Goal: Task Accomplishment & Management: Manage account settings

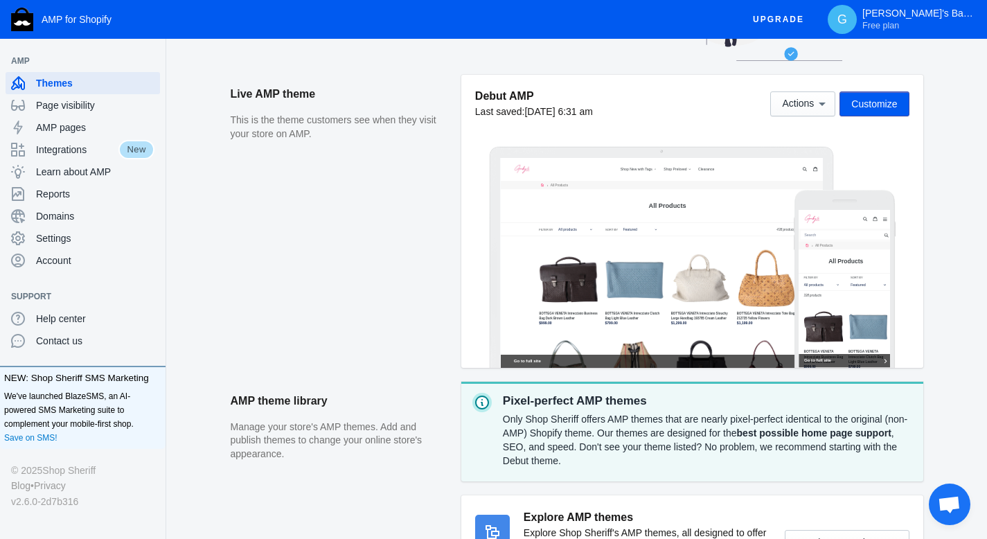
scroll to position [166, 0]
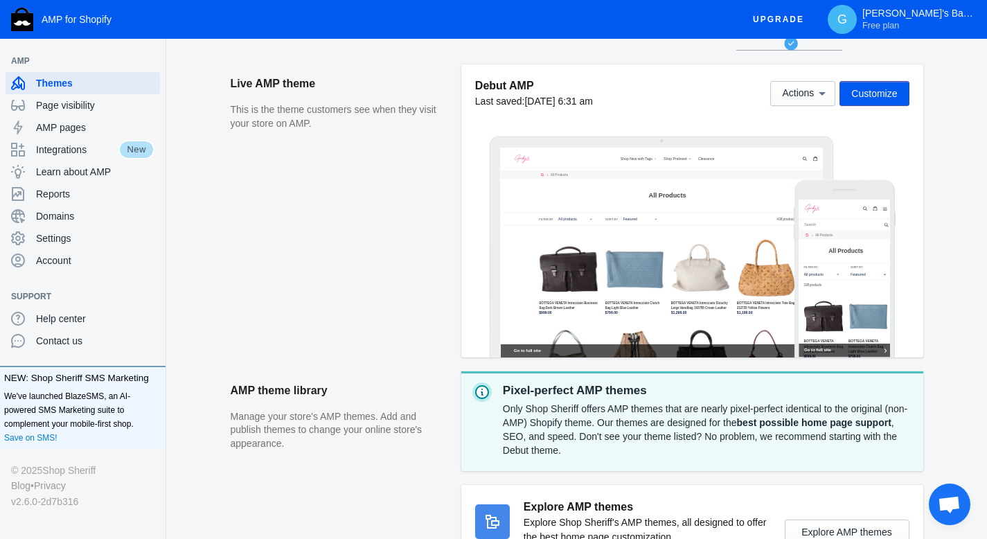
click at [856, 94] on span "Customize" at bounding box center [875, 93] width 46 height 11
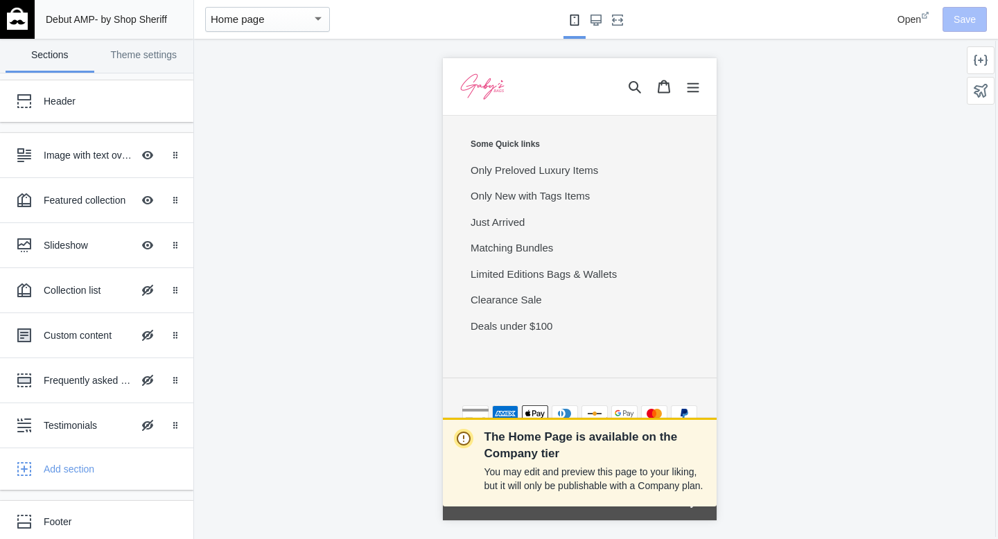
scroll to position [1345, 0]
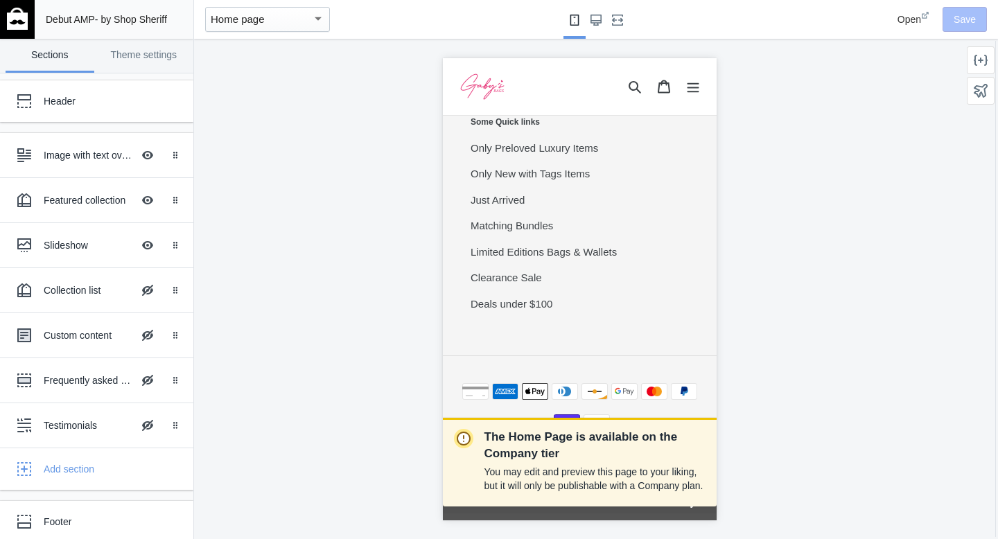
drag, startPoint x: 710, startPoint y: 150, endPoint x: 1172, endPoint y: 546, distance: 607.9
click at [72, 201] on div "Featured collection" at bounding box center [88, 200] width 89 height 14
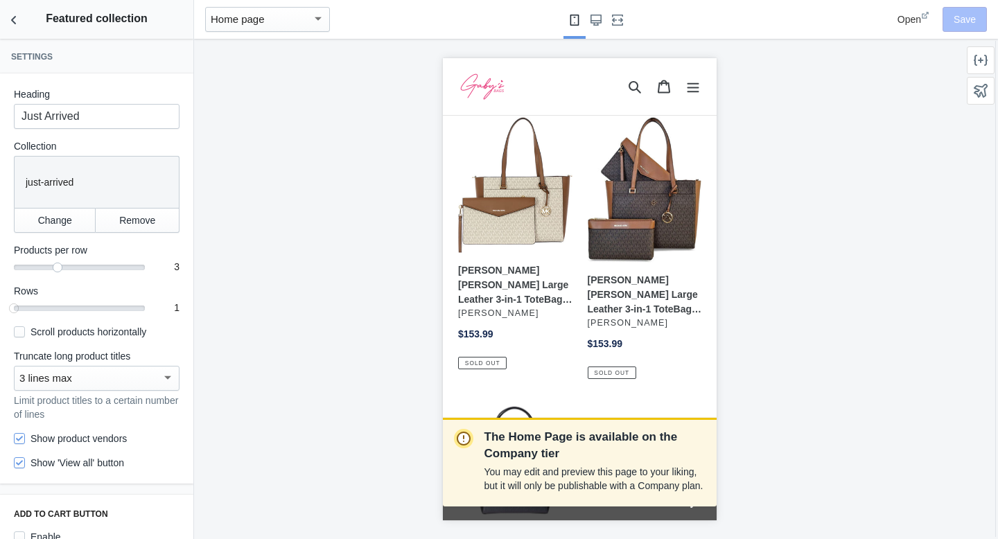
scroll to position [434, 0]
click at [12, 13] on icon "Back to sections" at bounding box center [14, 20] width 14 height 14
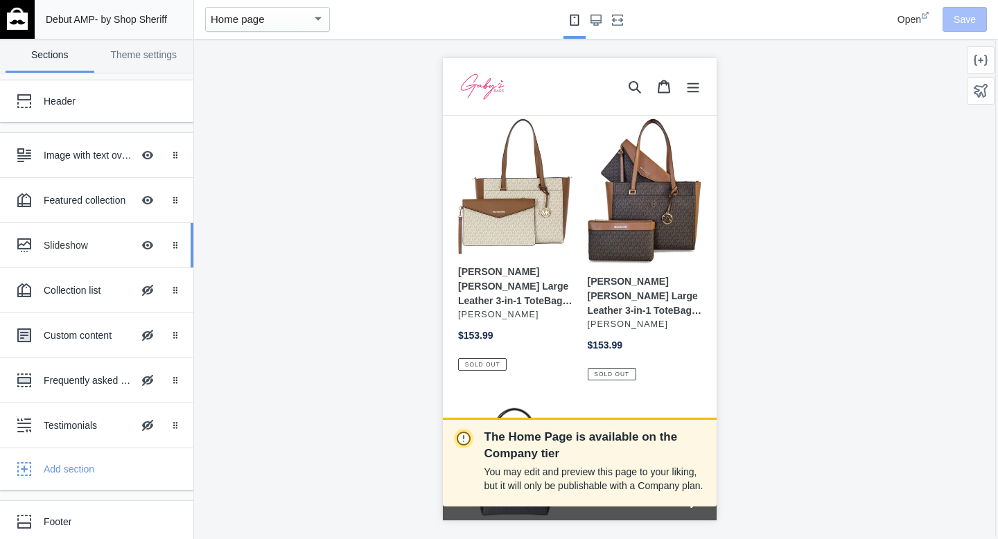
click at [83, 243] on div "Slideshow" at bounding box center [88, 245] width 89 height 14
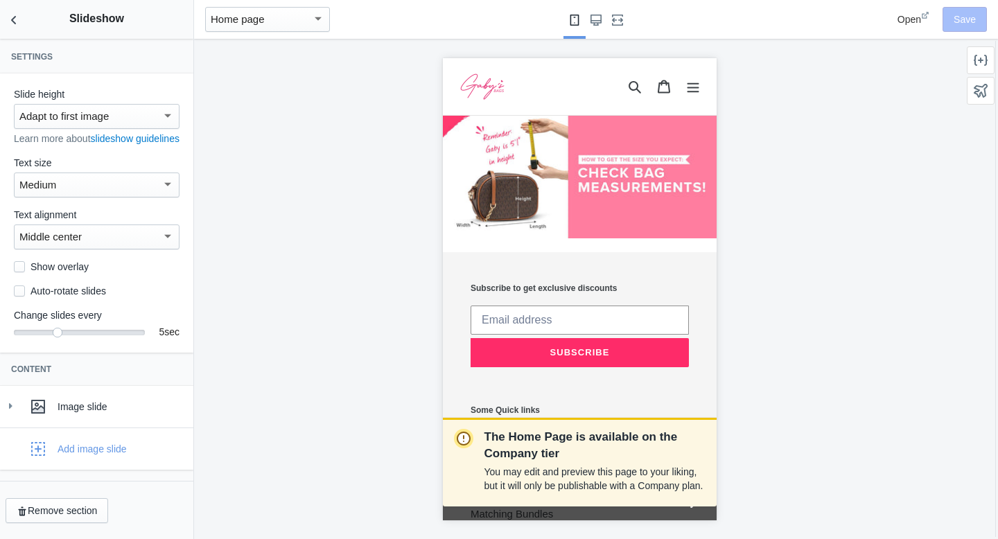
scroll to position [1057, 0]
drag, startPoint x: 1160, startPoint y: 434, endPoint x: 696, endPoint y: 285, distance: 487.6
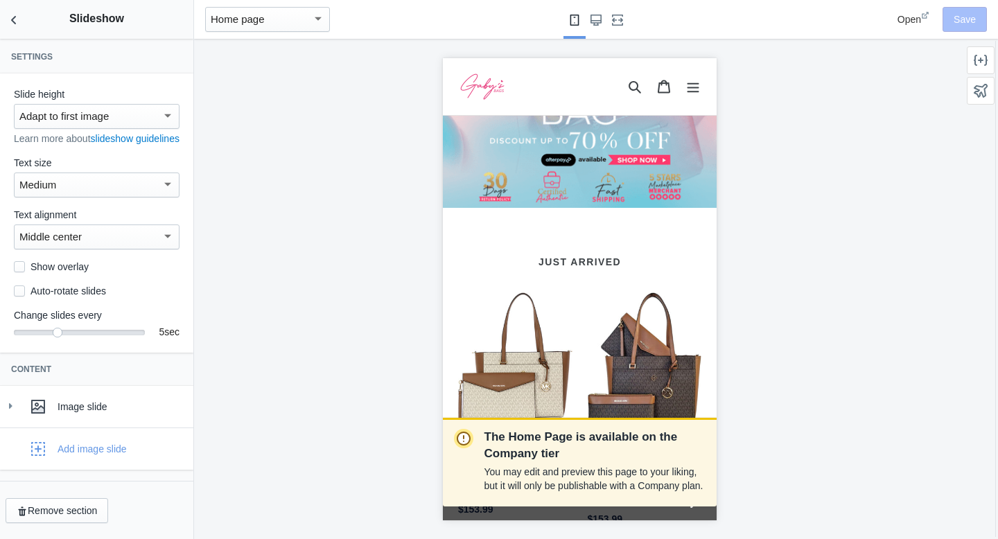
scroll to position [246, 0]
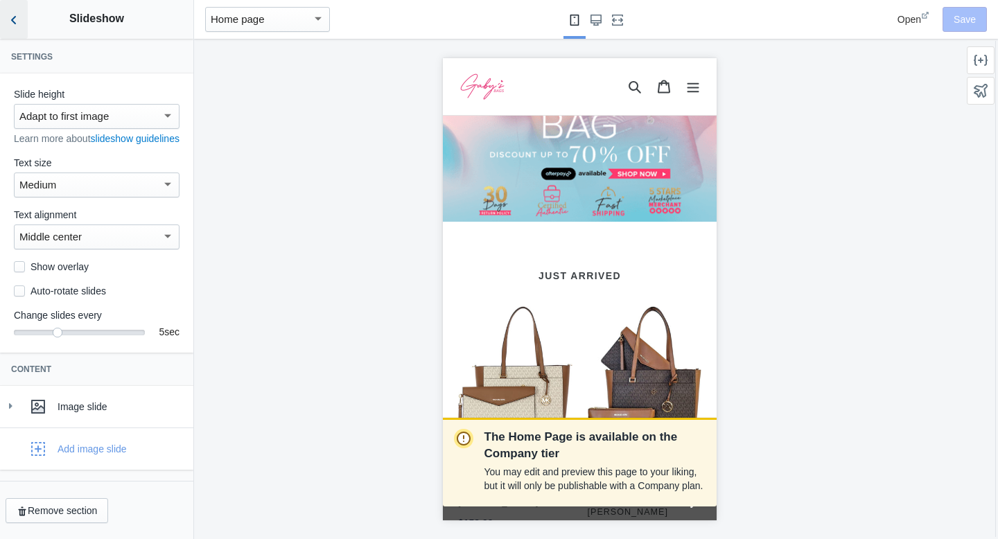
click at [15, 26] on icon "Back to sections" at bounding box center [14, 20] width 14 height 14
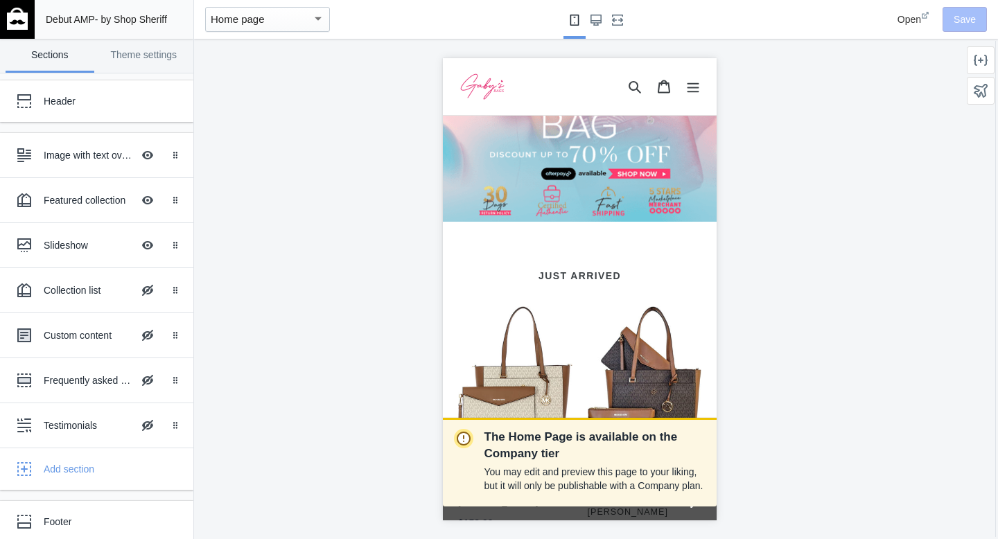
click at [15, 26] on img at bounding box center [17, 19] width 21 height 22
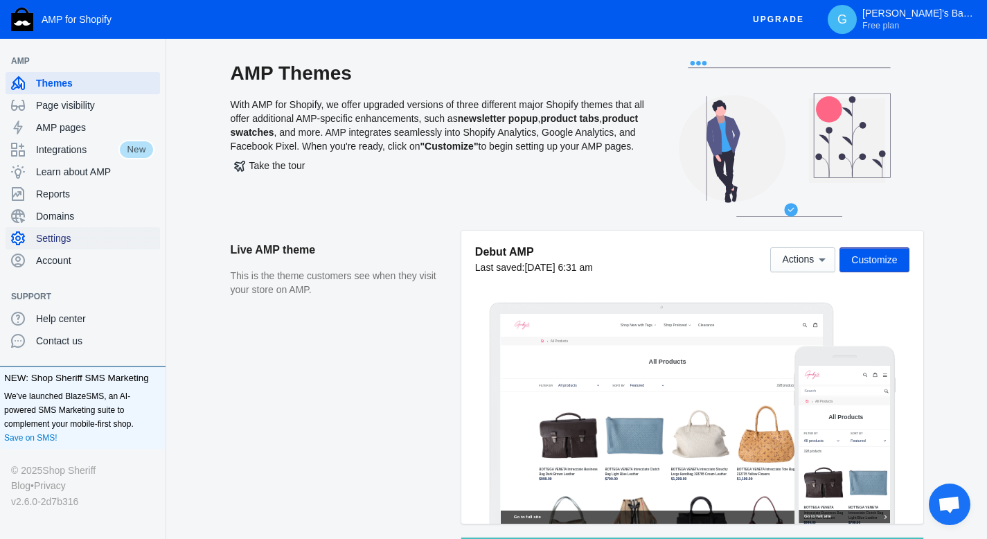
click at [74, 234] on span "Settings" at bounding box center [95, 238] width 118 height 14
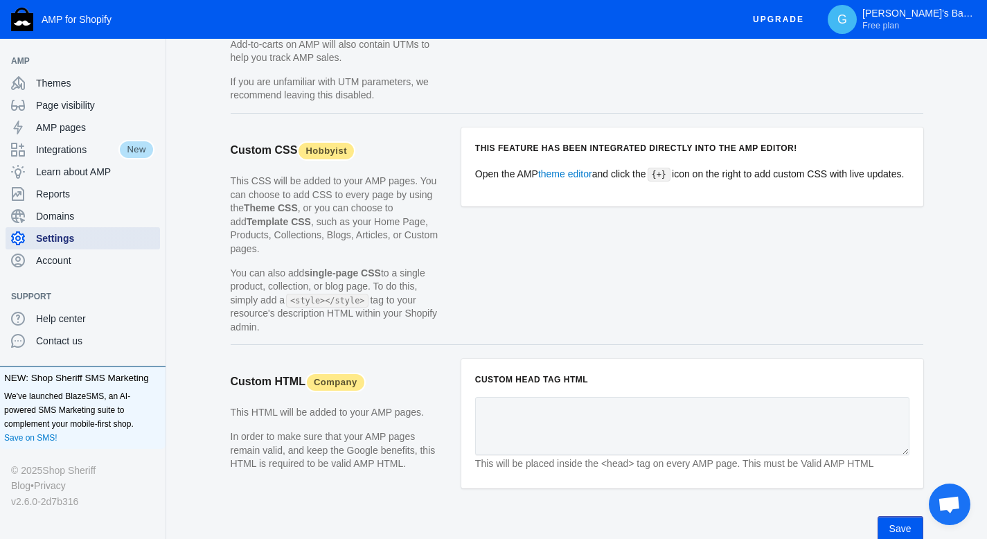
scroll to position [1330, 0]
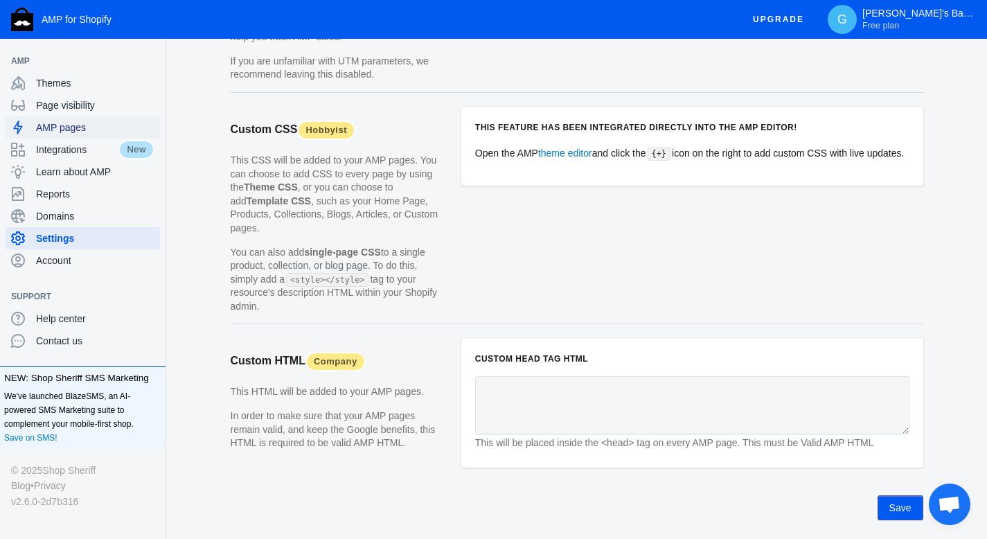
click at [82, 127] on span "AMP pages" at bounding box center [95, 128] width 118 height 14
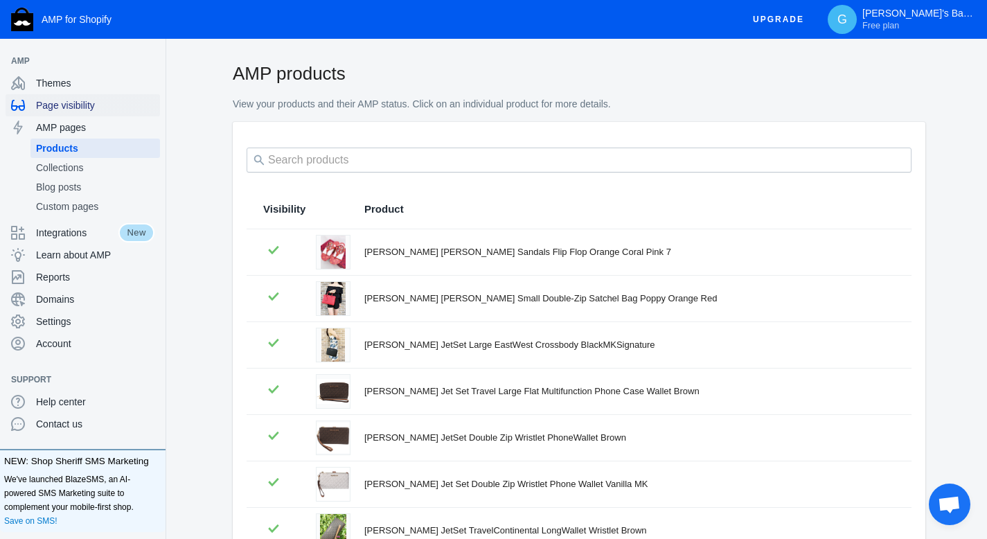
click at [84, 105] on span "Page visibility" at bounding box center [95, 105] width 118 height 14
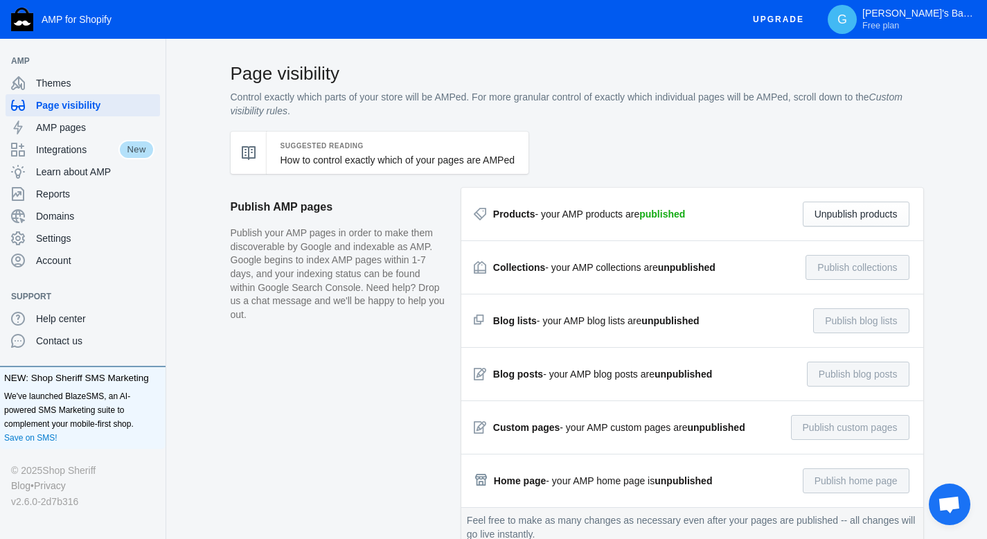
click at [313, 428] on aside "Publish AMP pages Publish your AMP pages in order to make them discoverable by …" at bounding box center [346, 374] width 231 height 373
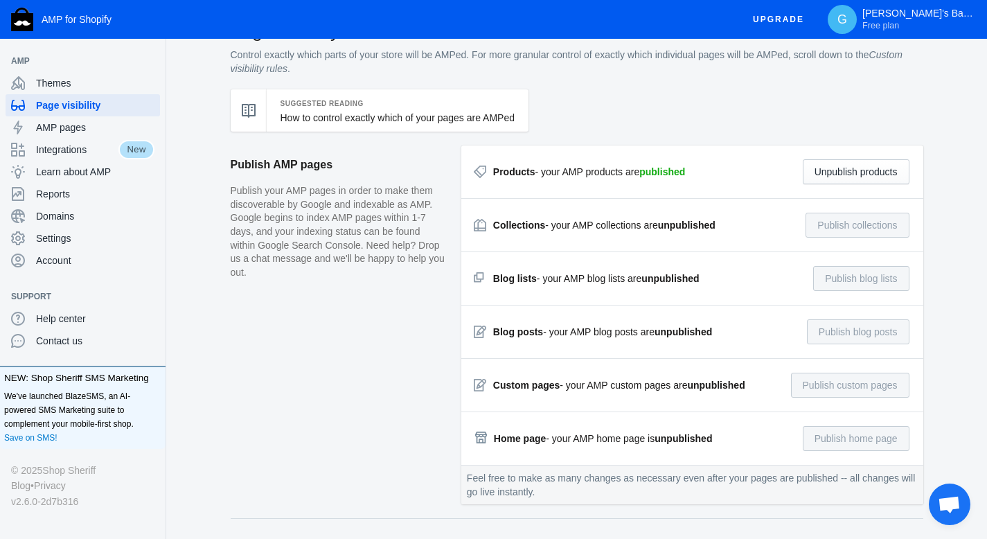
scroll to position [28, 0]
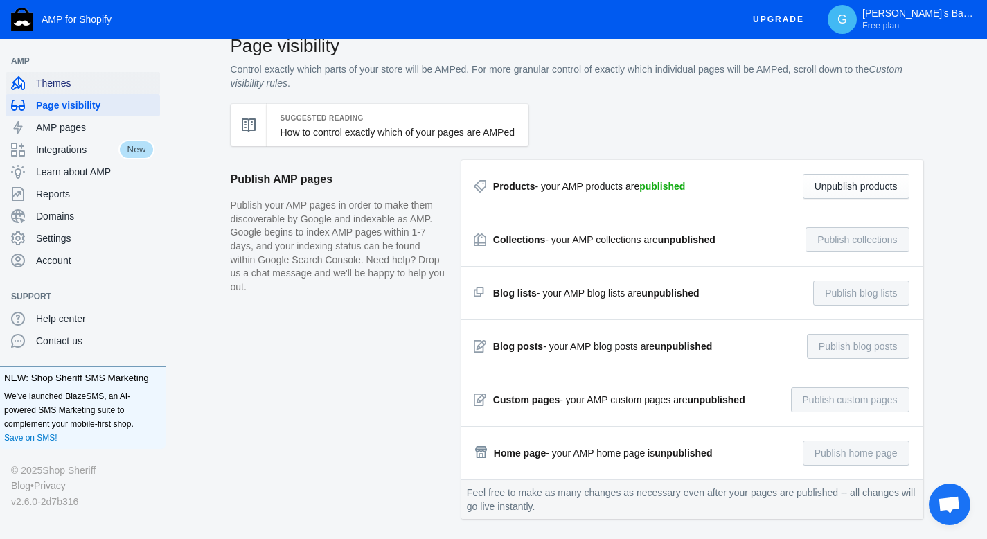
click at [62, 88] on span "Themes" at bounding box center [95, 83] width 118 height 14
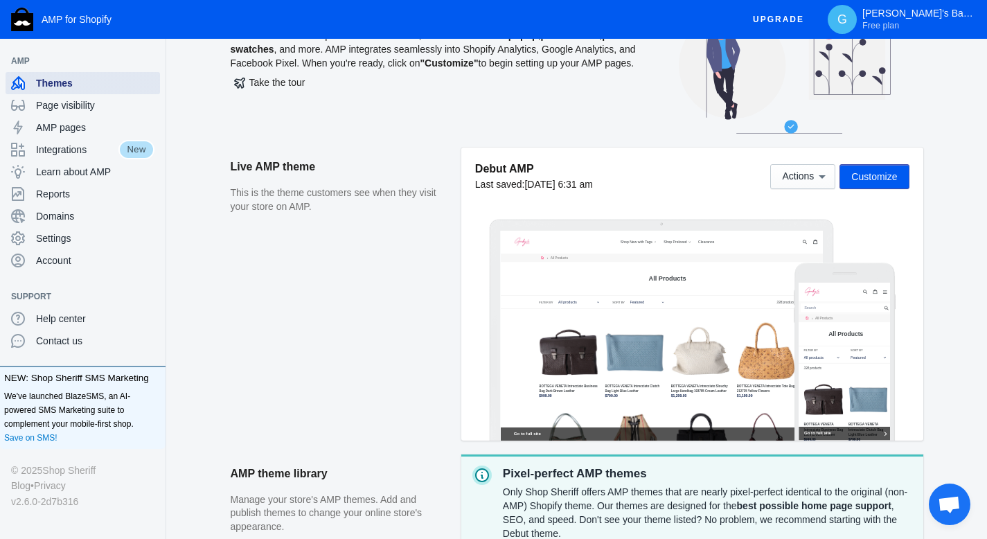
scroll to position [111, 0]
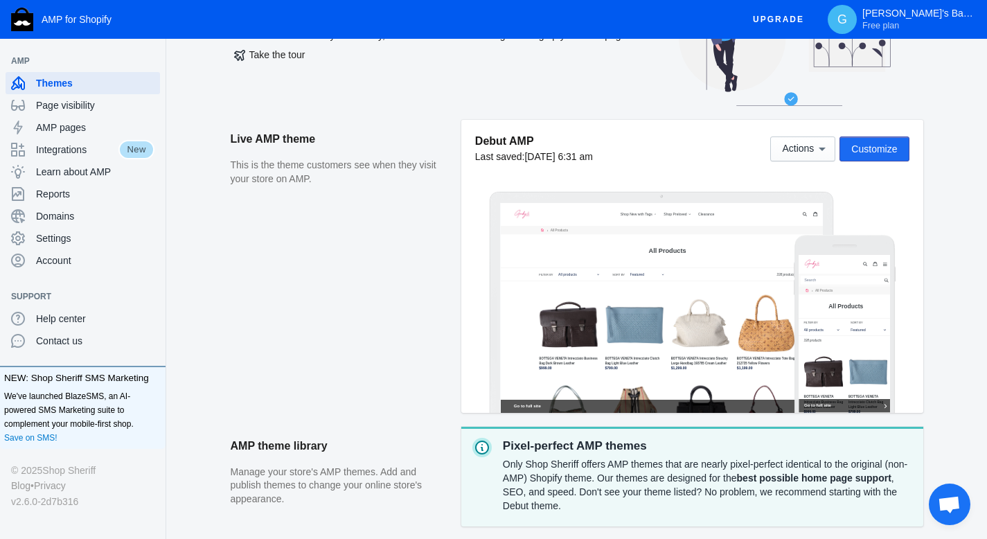
click at [855, 152] on span "Customize" at bounding box center [875, 148] width 46 height 11
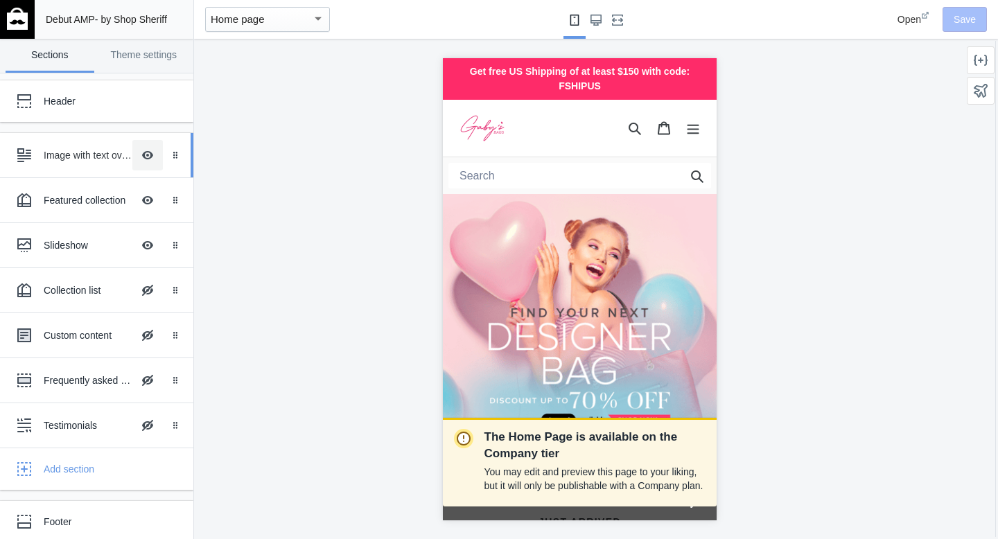
click at [138, 161] on button "Hide Image with text overlay" at bounding box center [147, 155] width 30 height 30
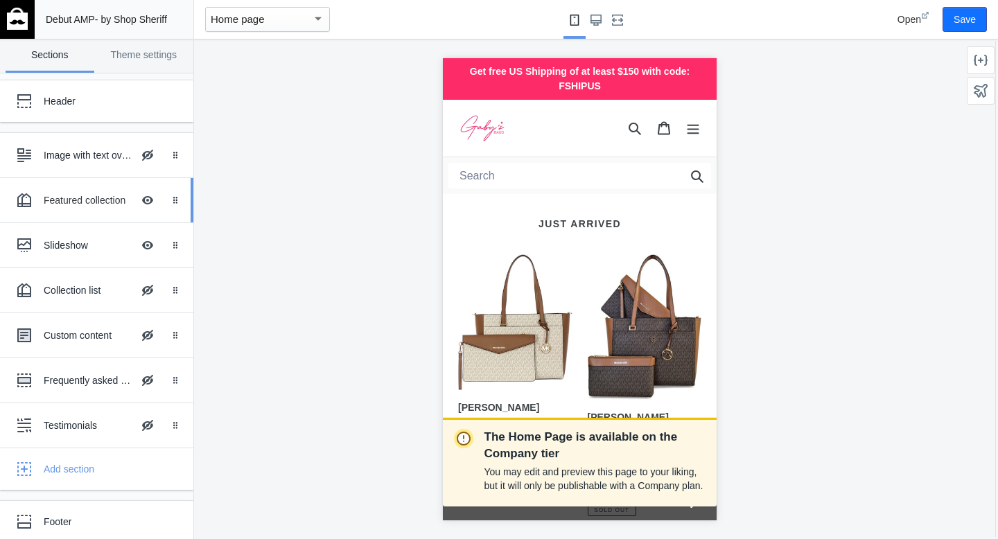
click at [78, 205] on div "Featured collection" at bounding box center [88, 200] width 89 height 14
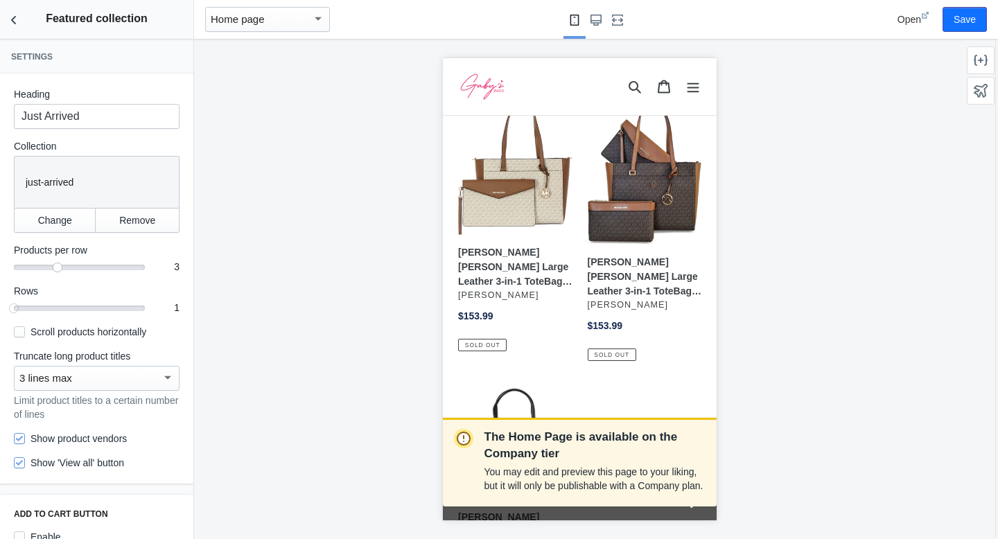
scroll to position [160, 0]
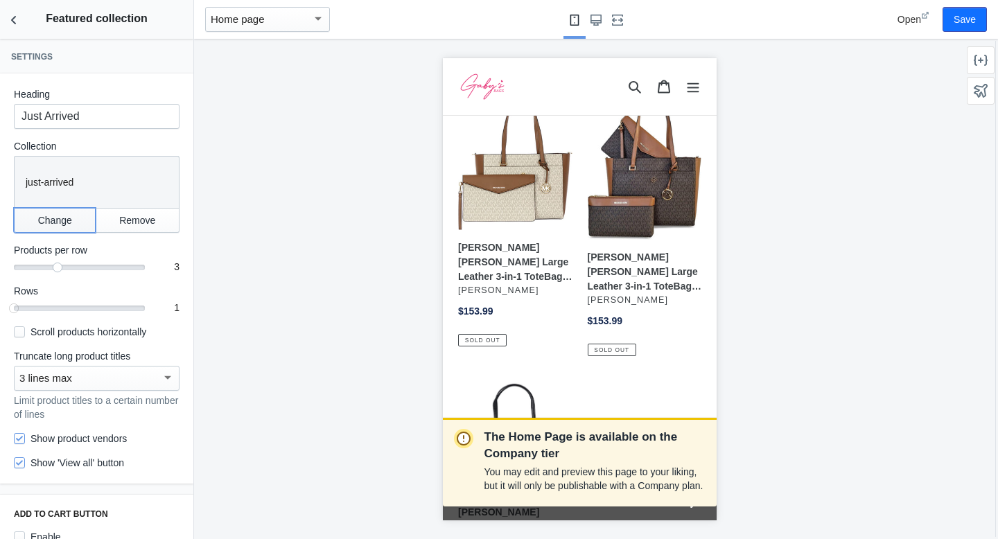
click at [68, 218] on button "Change" at bounding box center [55, 220] width 82 height 25
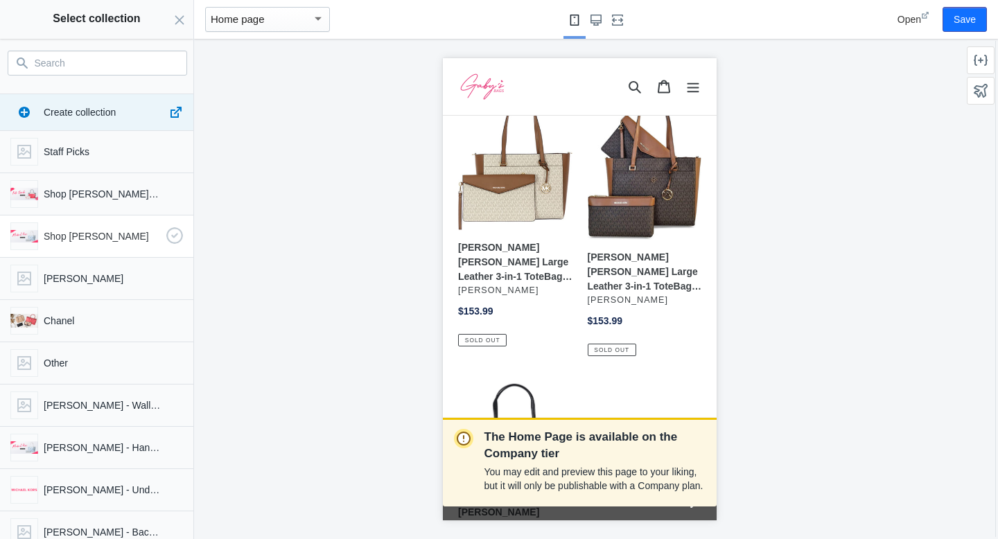
click at [149, 246] on div "Shop Michael Kors" at bounding box center [94, 233] width 178 height 33
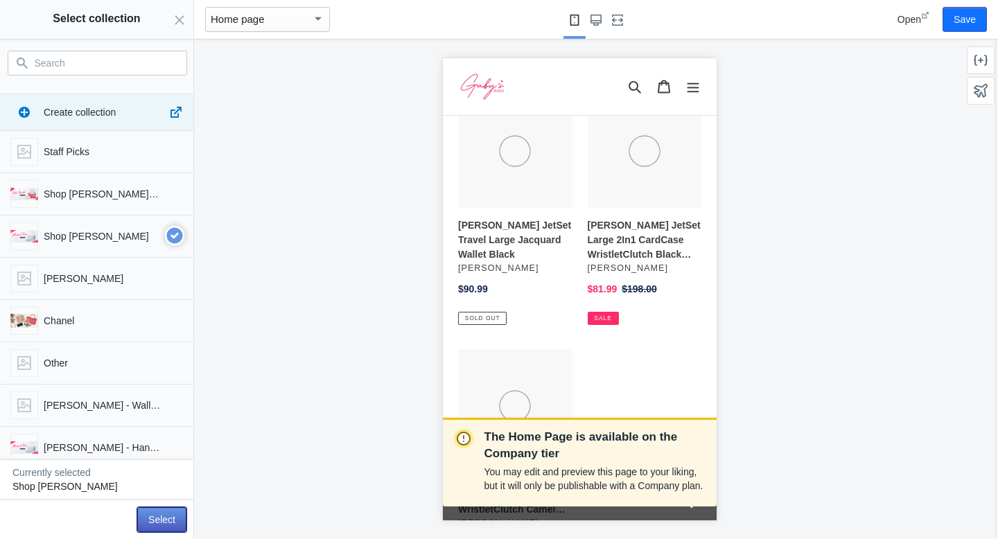
click at [172, 523] on button "Select" at bounding box center [161, 519] width 49 height 25
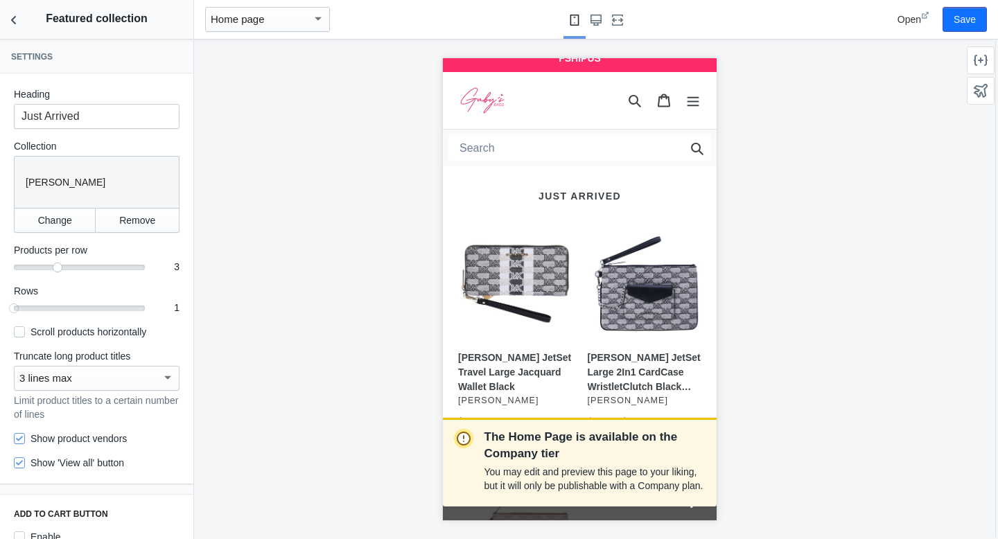
scroll to position [0, 0]
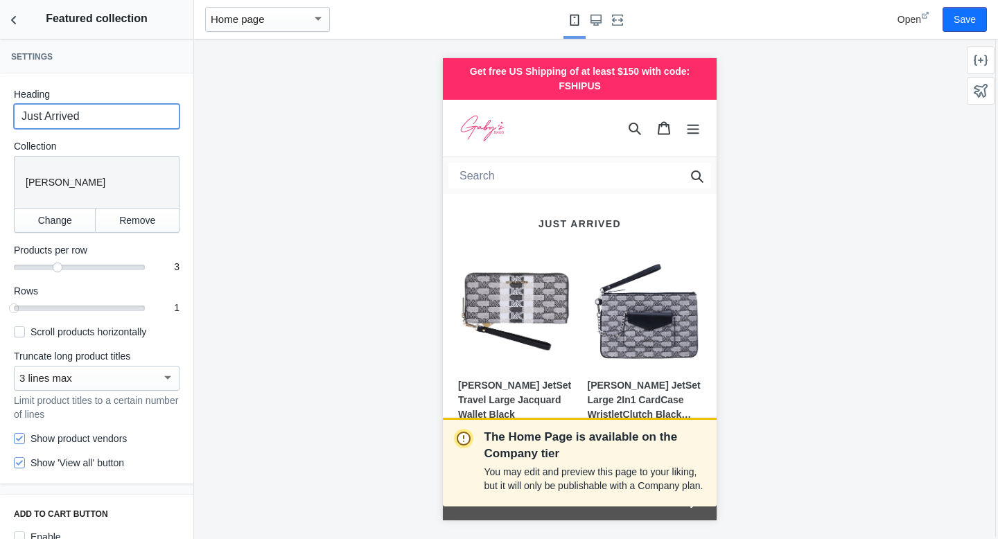
drag, startPoint x: 128, startPoint y: 120, endPoint x: 47, endPoint y: 99, distance: 83.7
click at [47, 99] on div "Heading Just Arrived" at bounding box center [97, 108] width 166 height 42
click at [130, 215] on button "Remove" at bounding box center [138, 220] width 84 height 25
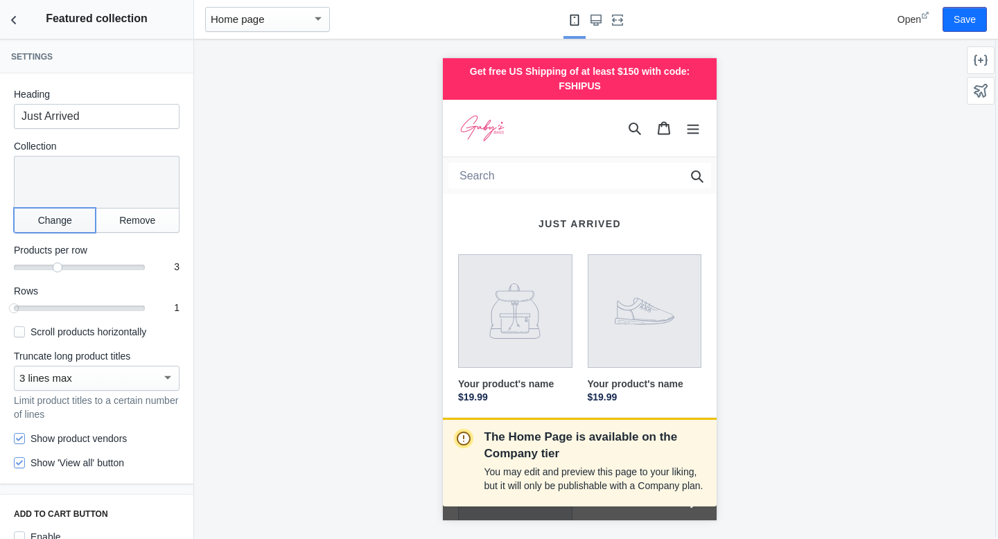
click at [41, 226] on button "Change" at bounding box center [55, 220] width 82 height 25
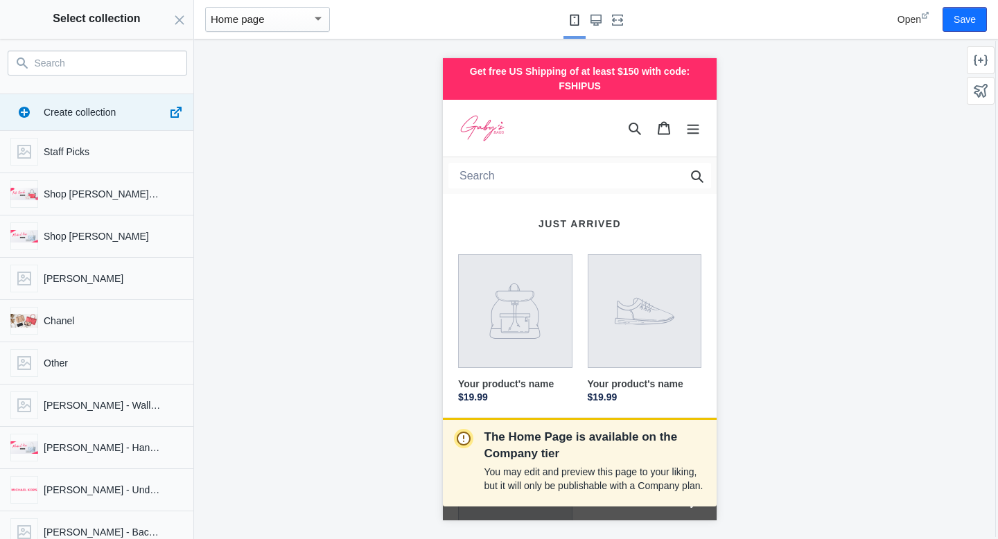
click at [132, 64] on input "Search" at bounding box center [106, 63] width 142 height 17
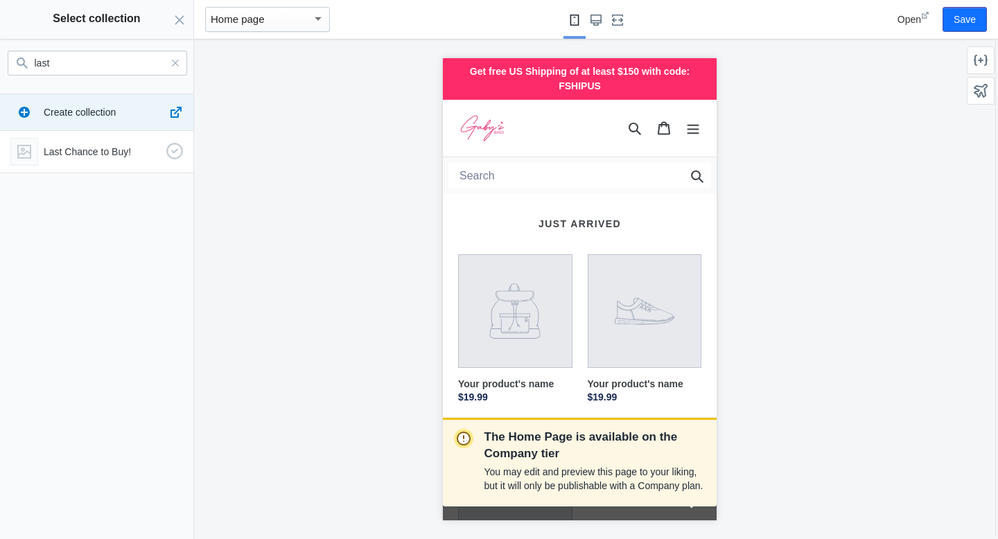
type input "last"
click at [173, 150] on use "button" at bounding box center [174, 151] width 17 height 17
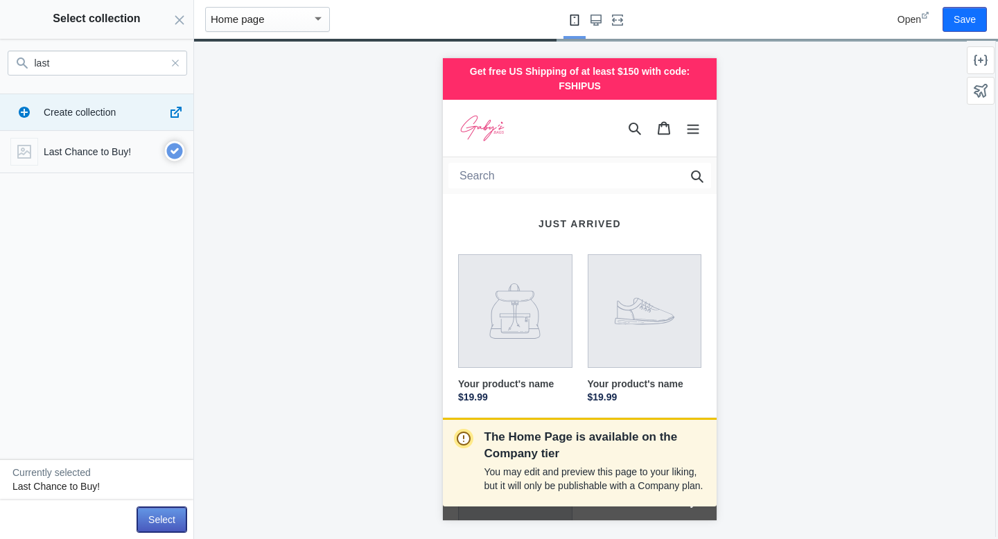
click at [168, 523] on button "Select" at bounding box center [161, 519] width 49 height 25
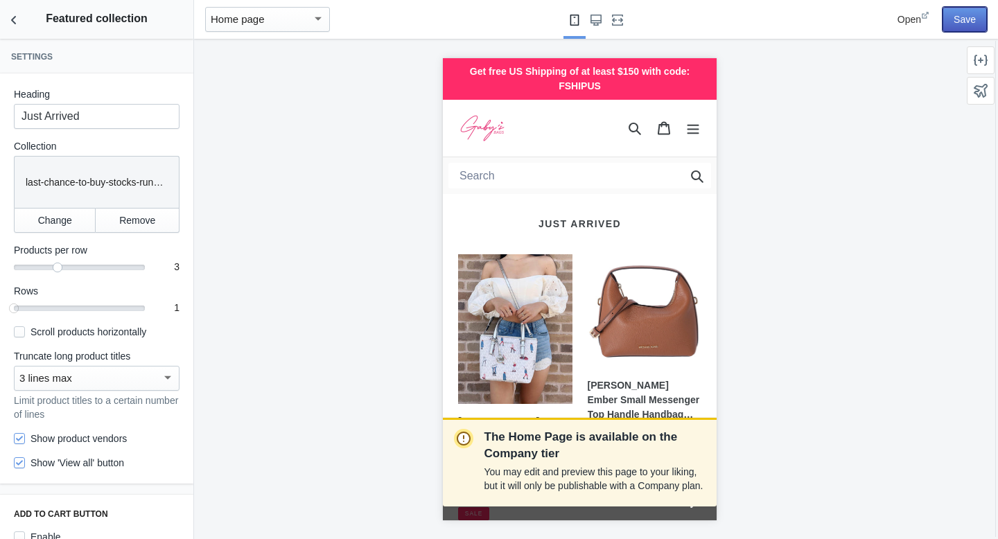
click at [965, 28] on button "Save" at bounding box center [964, 19] width 44 height 25
click at [14, 20] on icon "Back to sections" at bounding box center [14, 20] width 14 height 14
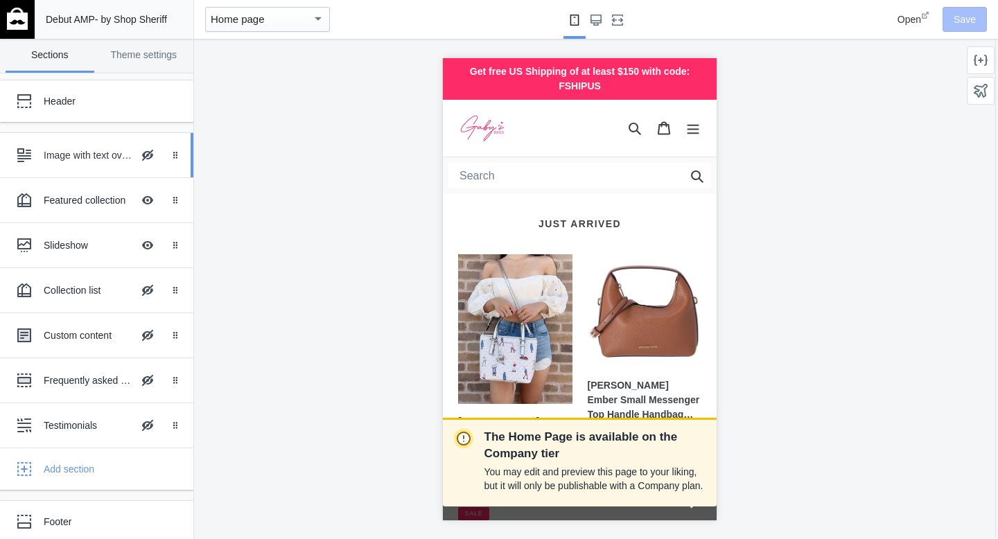
click at [71, 155] on div "Image with text overlay" at bounding box center [88, 155] width 89 height 14
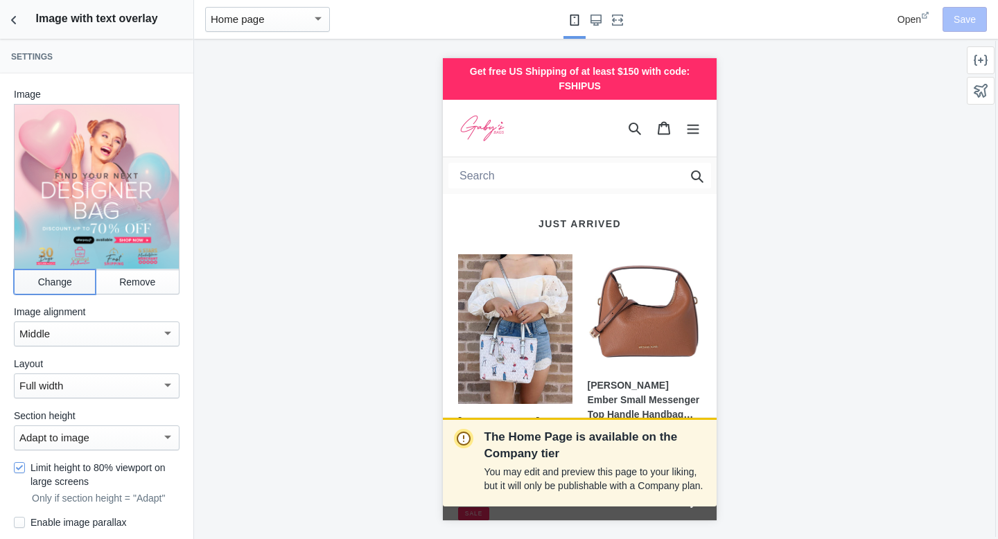
click at [62, 273] on button "Change" at bounding box center [55, 282] width 82 height 25
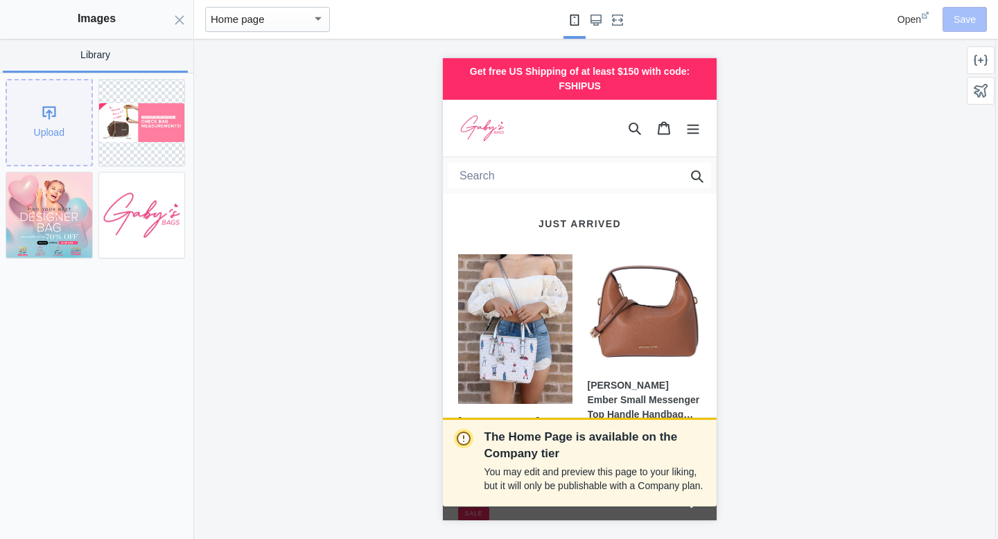
click at [42, 125] on div "Upload" at bounding box center [49, 122] width 85 height 85
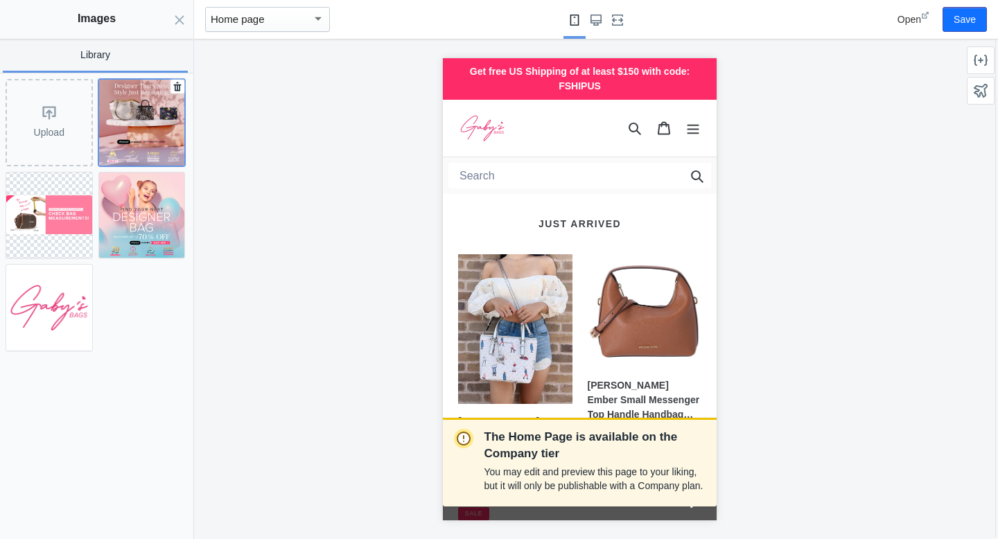
click at [122, 96] on img at bounding box center [142, 123] width 86 height 86
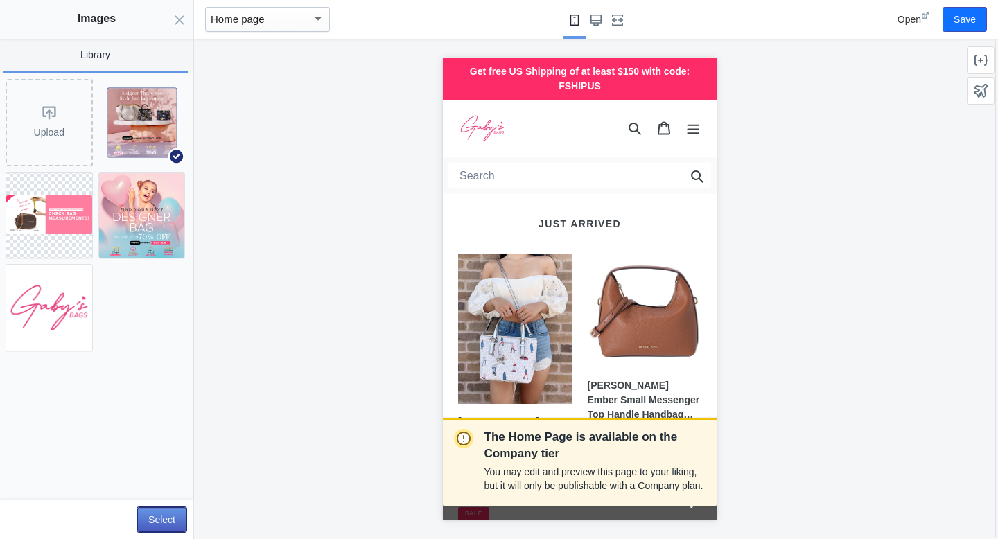
click at [158, 525] on button "Select" at bounding box center [161, 519] width 49 height 25
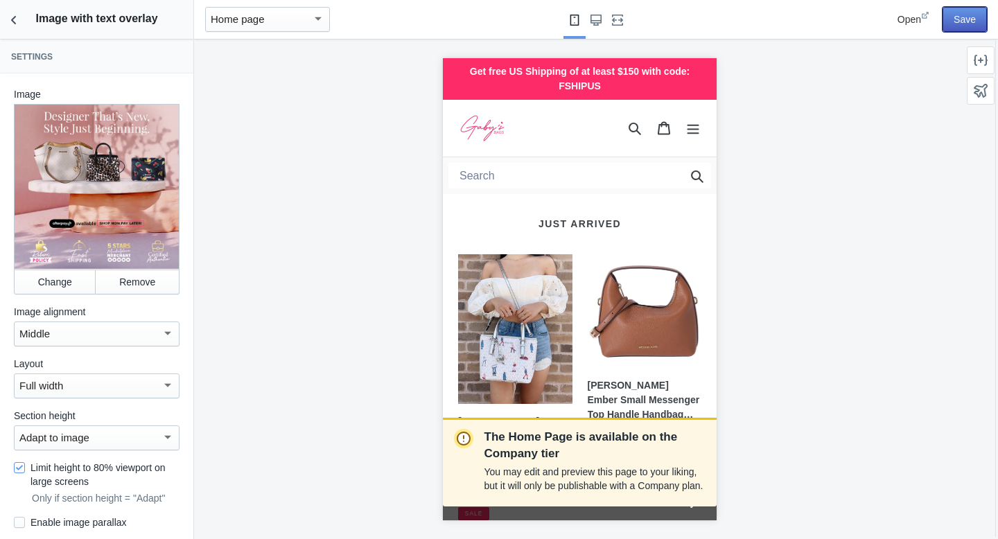
click at [970, 19] on button "Save" at bounding box center [964, 19] width 44 height 25
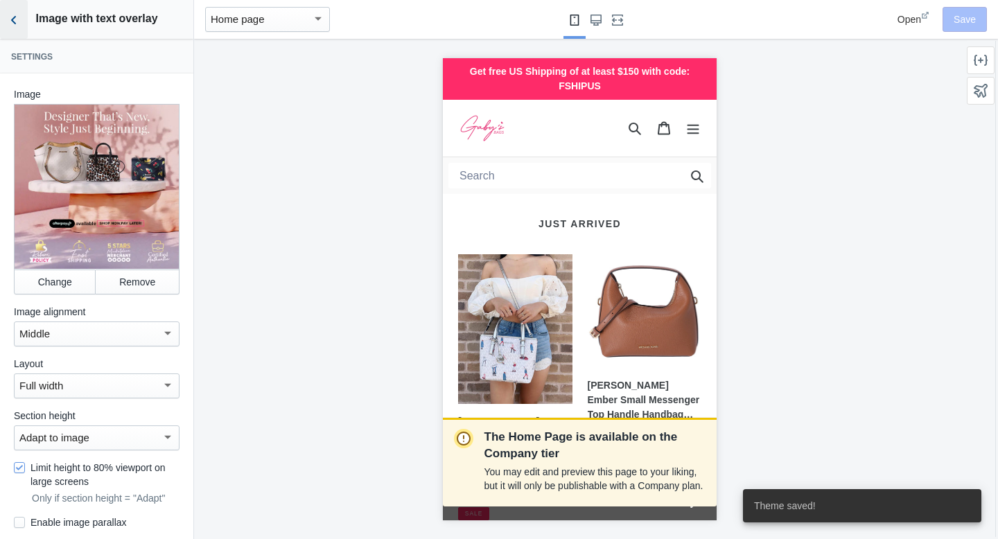
click at [11, 21] on icon "Back to sections" at bounding box center [14, 20] width 14 height 14
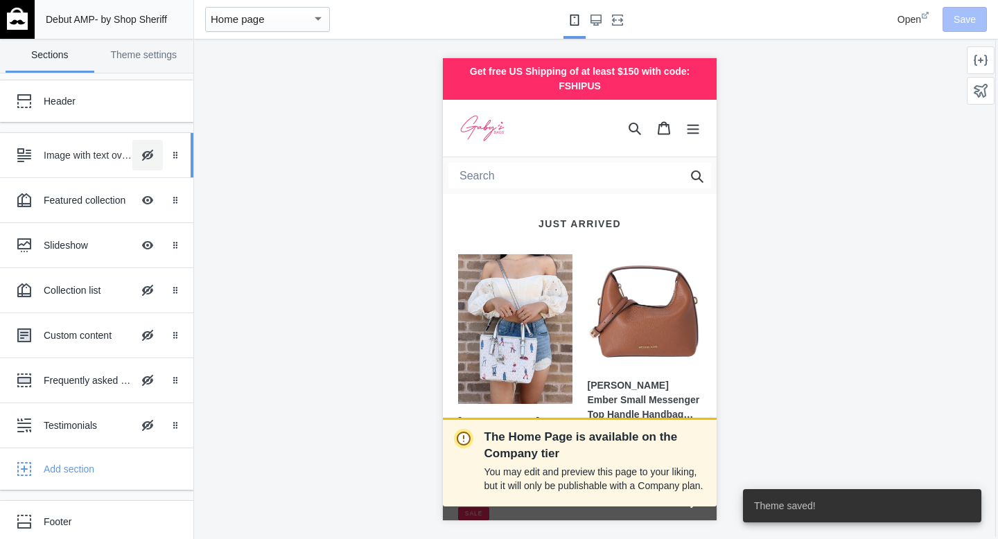
click at [132, 152] on button "Hide Image with text overlay" at bounding box center [147, 155] width 30 height 30
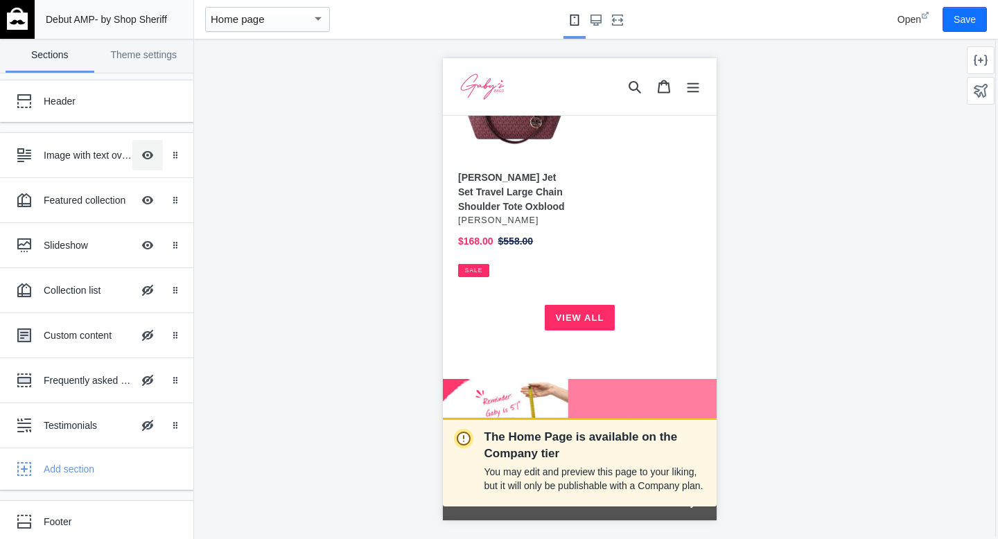
scroll to position [799, 0]
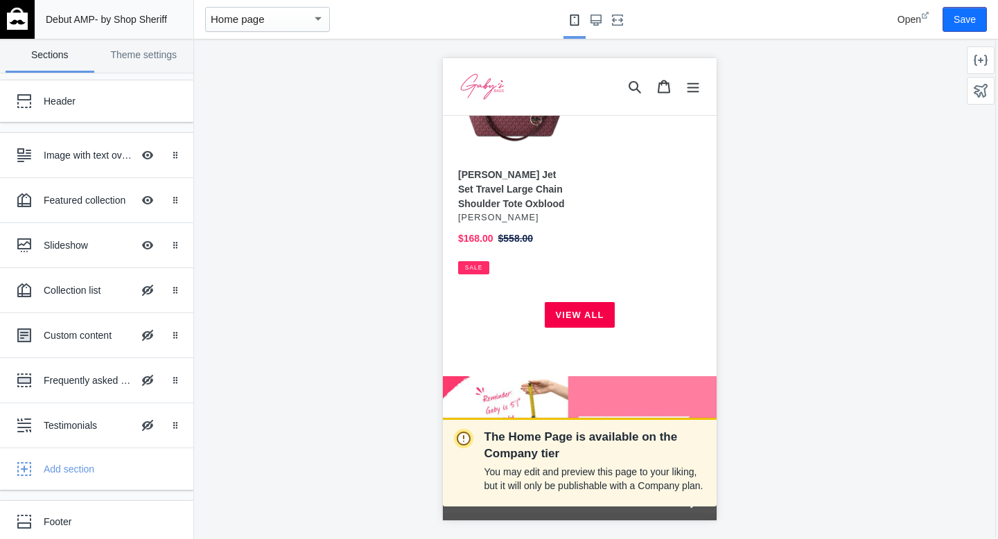
click at [595, 301] on link "View all" at bounding box center [579, 314] width 71 height 26
click at [960, 26] on button "Save" at bounding box center [964, 19] width 44 height 25
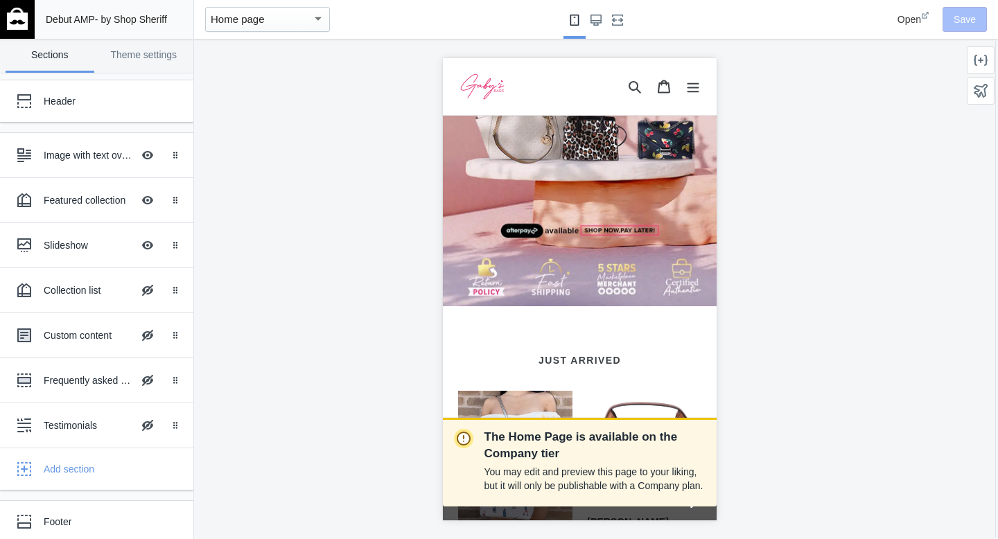
scroll to position [175, 0]
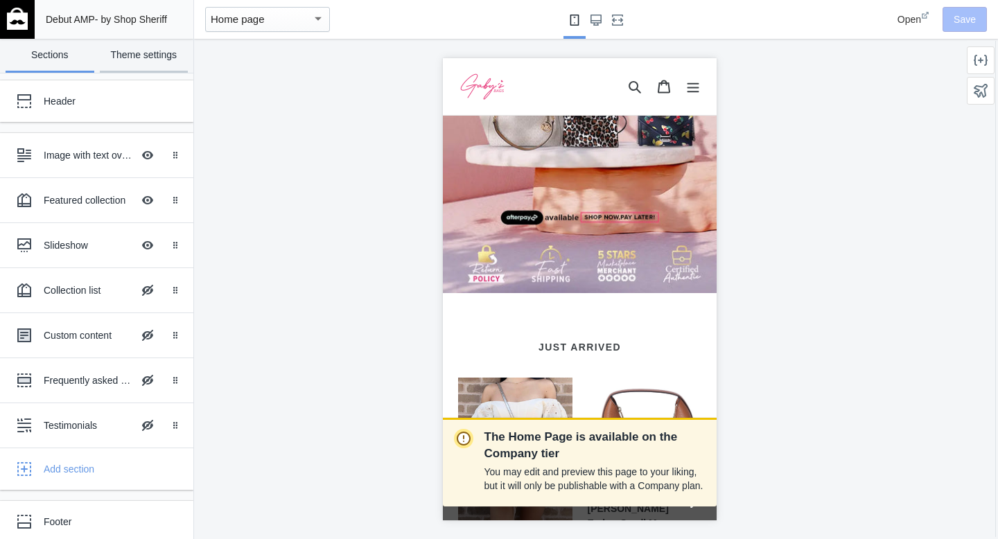
click at [132, 55] on link "Theme settings" at bounding box center [144, 56] width 89 height 34
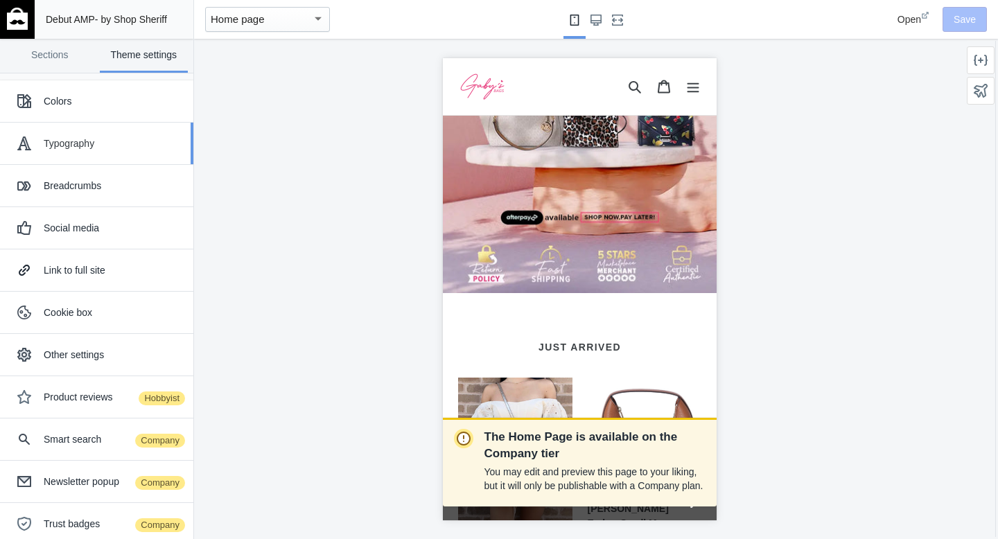
click at [79, 140] on div "Typography" at bounding box center [113, 144] width 139 height 14
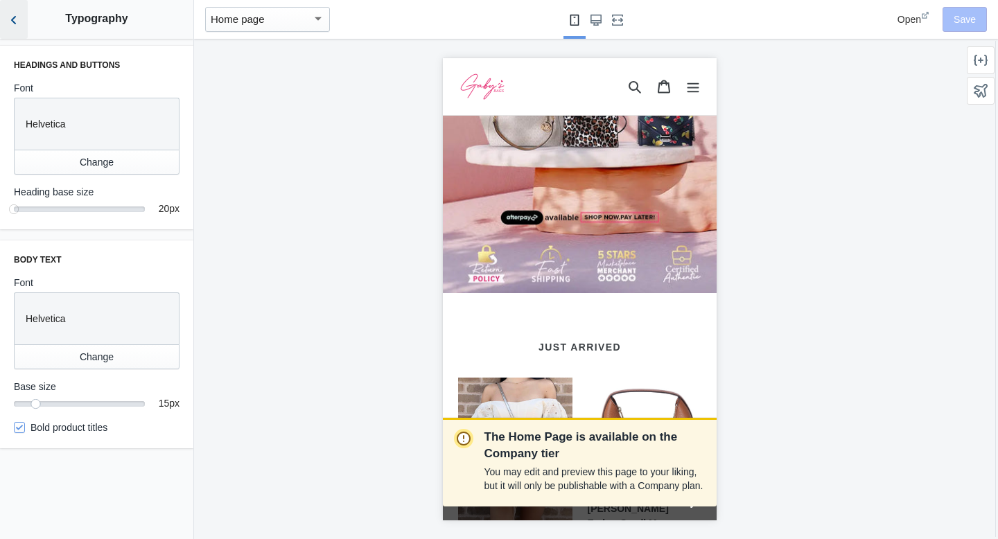
click at [19, 24] on icon "Back to sections" at bounding box center [14, 20] width 14 height 14
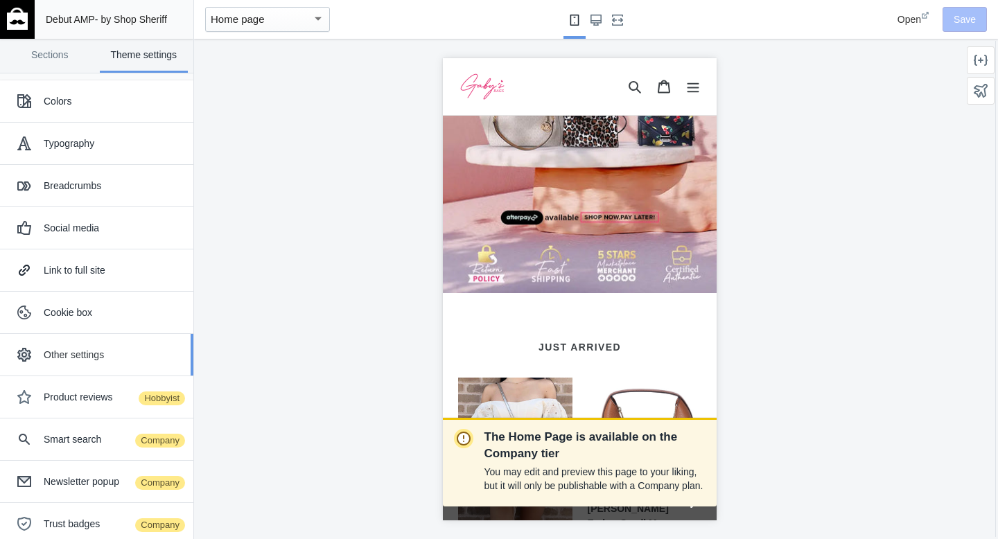
click at [148, 349] on div "Other settings" at bounding box center [113, 355] width 139 height 14
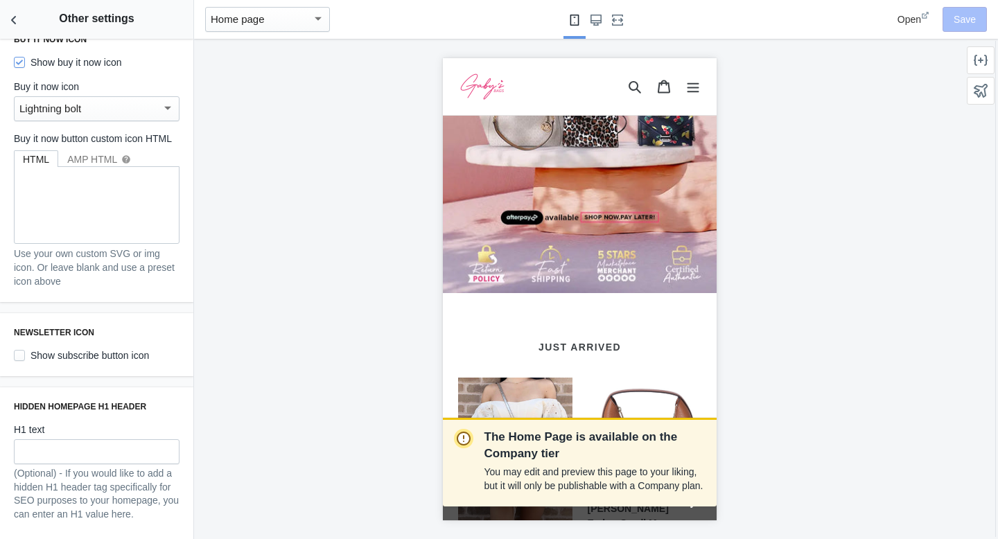
scroll to position [0, 0]
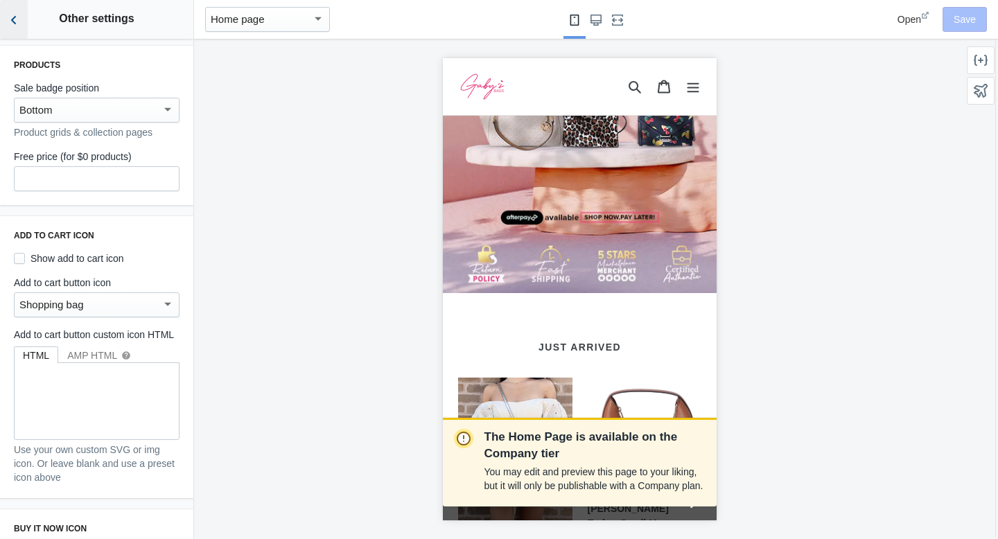
click at [13, 20] on icon "Back to sections" at bounding box center [14, 20] width 14 height 14
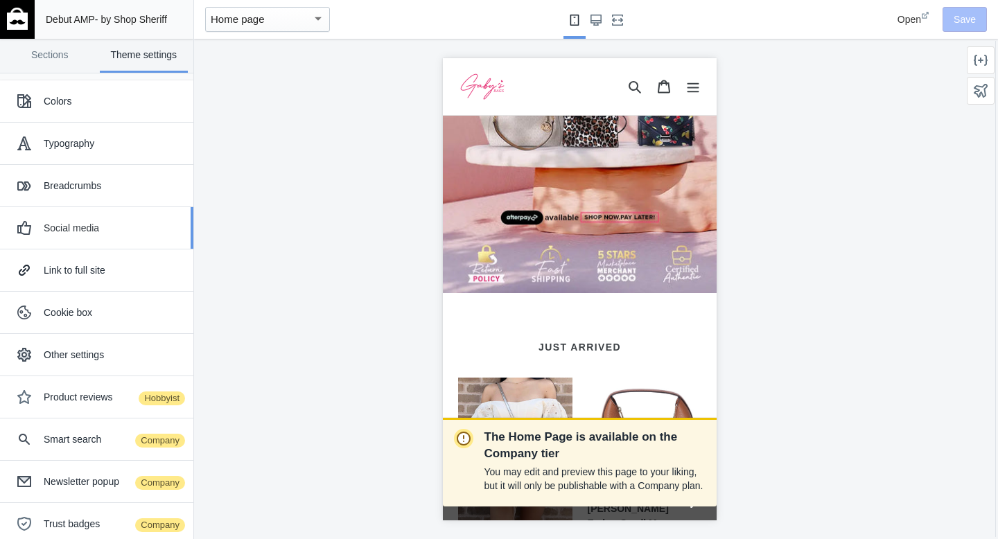
click at [114, 226] on div "Social media" at bounding box center [113, 228] width 139 height 14
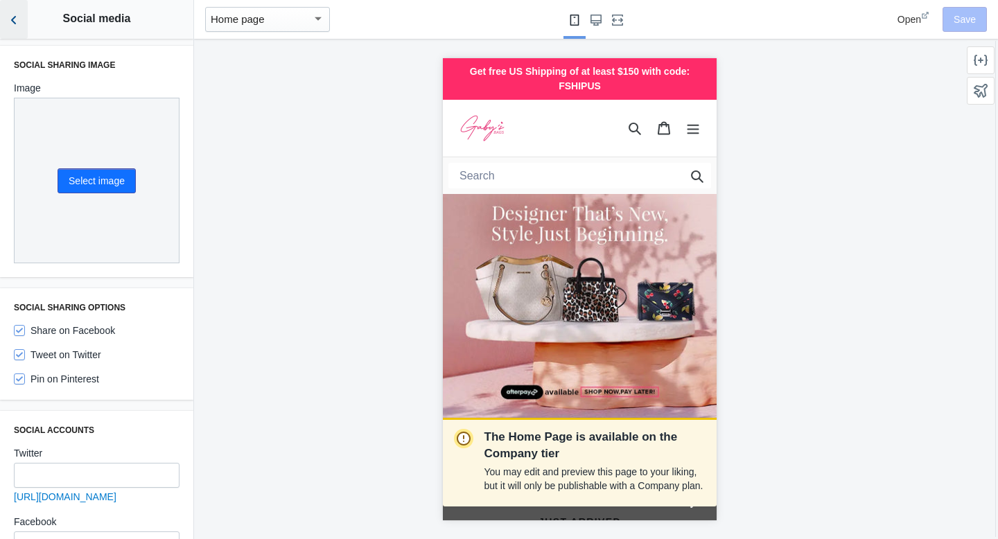
click at [12, 13] on icon "Back to sections" at bounding box center [14, 20] width 14 height 14
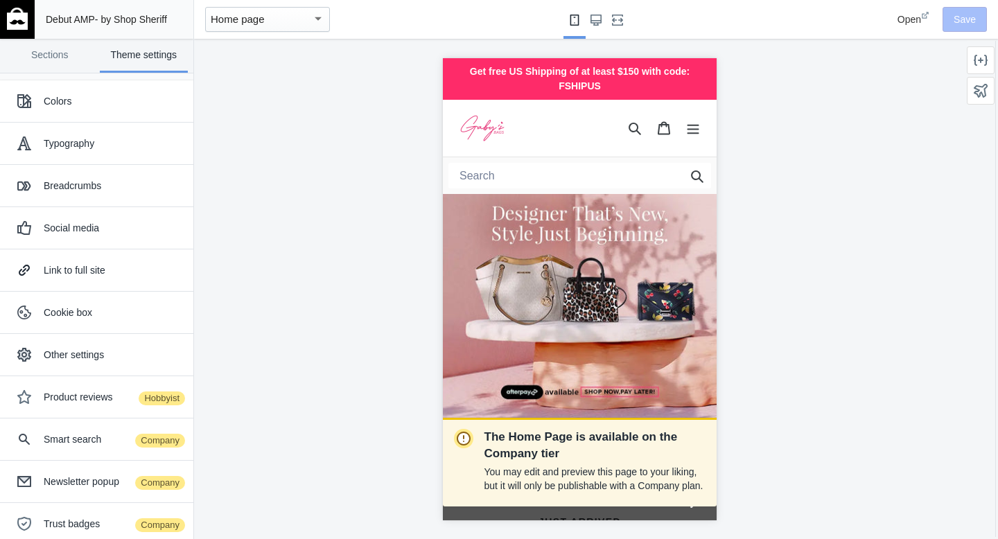
click at [12, 13] on img at bounding box center [17, 19] width 21 height 22
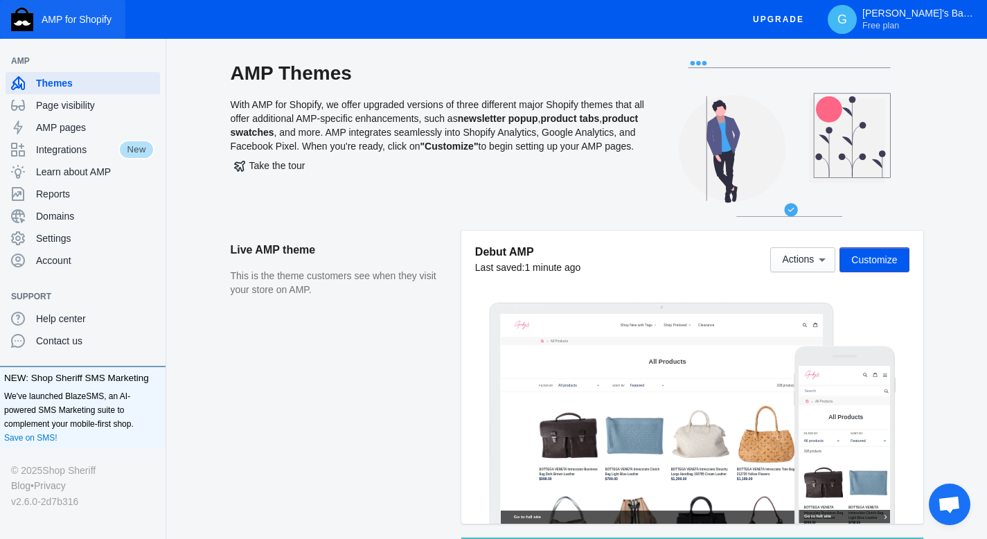
scroll to position [1, 0]
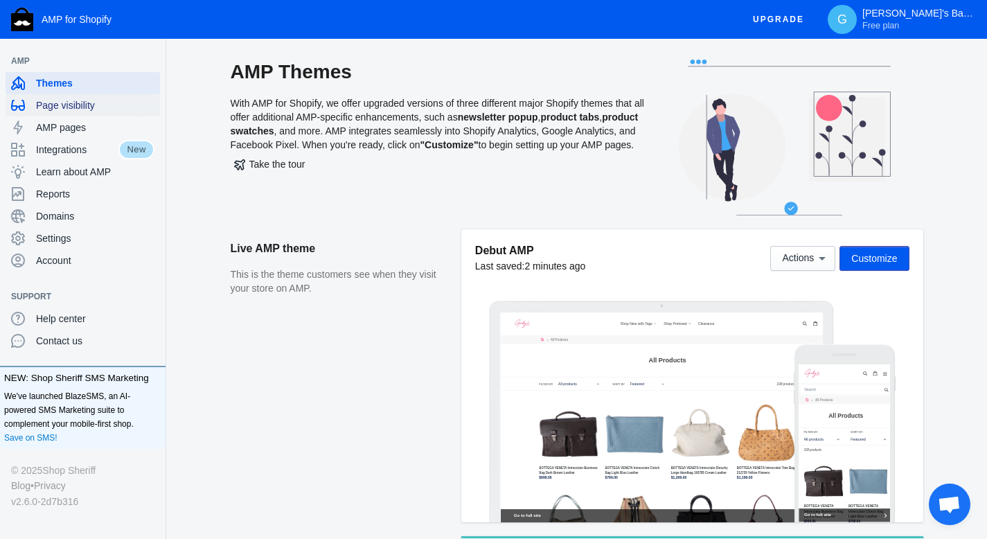
click at [94, 107] on span "Page visibility" at bounding box center [95, 105] width 118 height 14
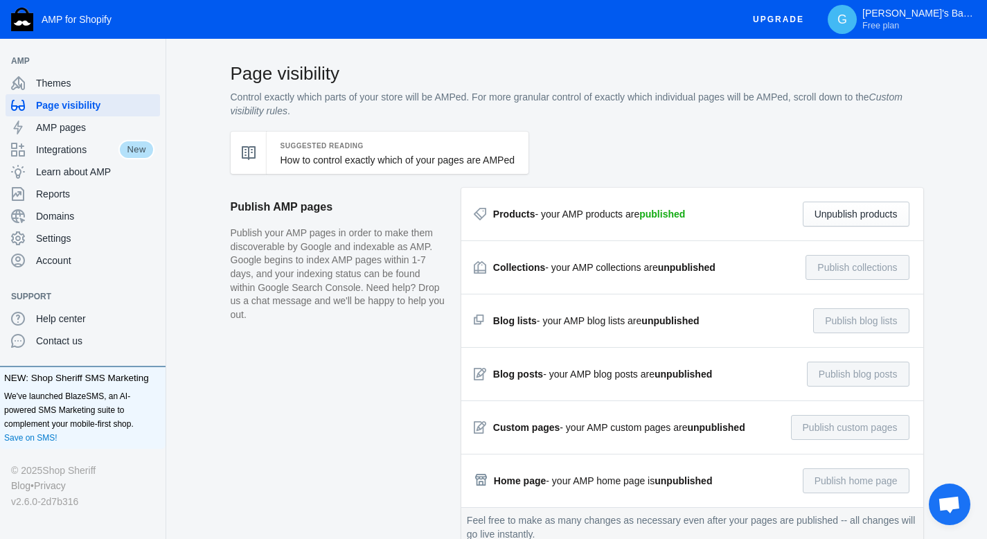
click at [350, 313] on p "Publish your AMP pages in order to make them discoverable by Google and indexab…" at bounding box center [339, 274] width 217 height 95
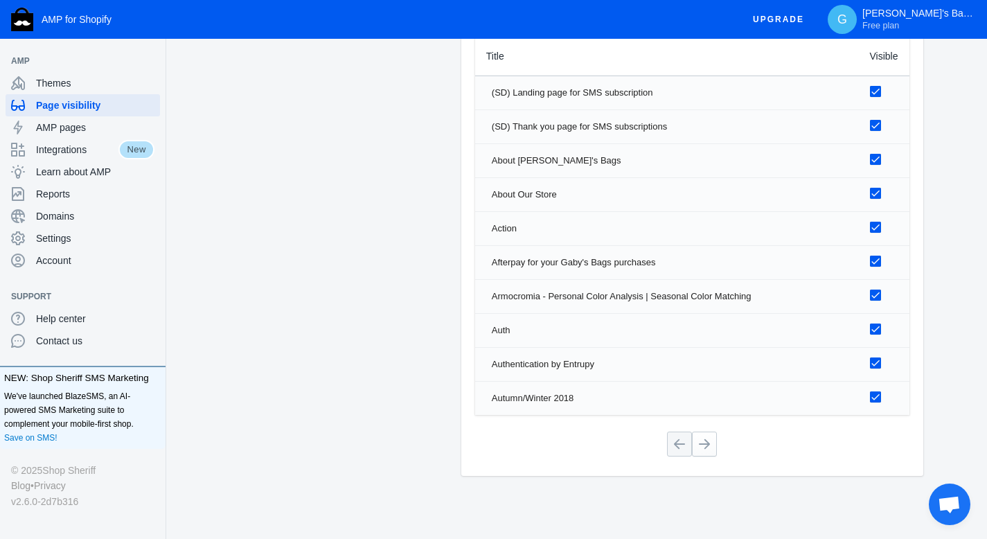
scroll to position [1866, 0]
click at [72, 148] on span "Integrations" at bounding box center [77, 150] width 82 height 14
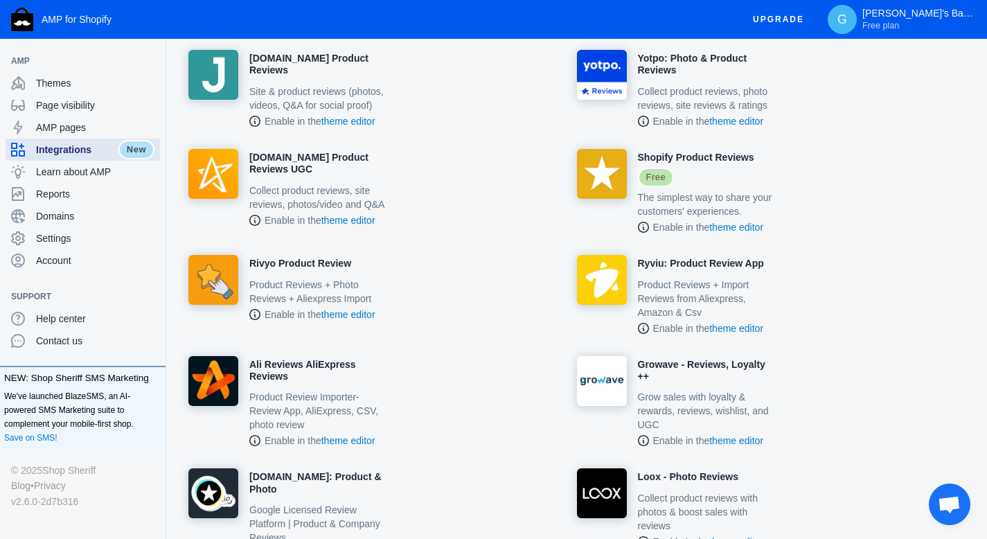
scroll to position [887, 0]
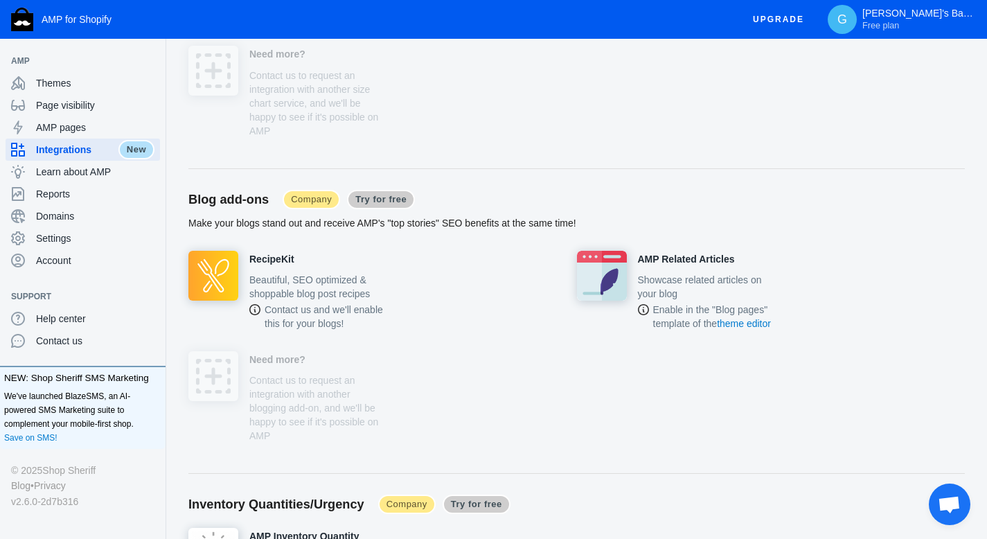
scroll to position [3520, 0]
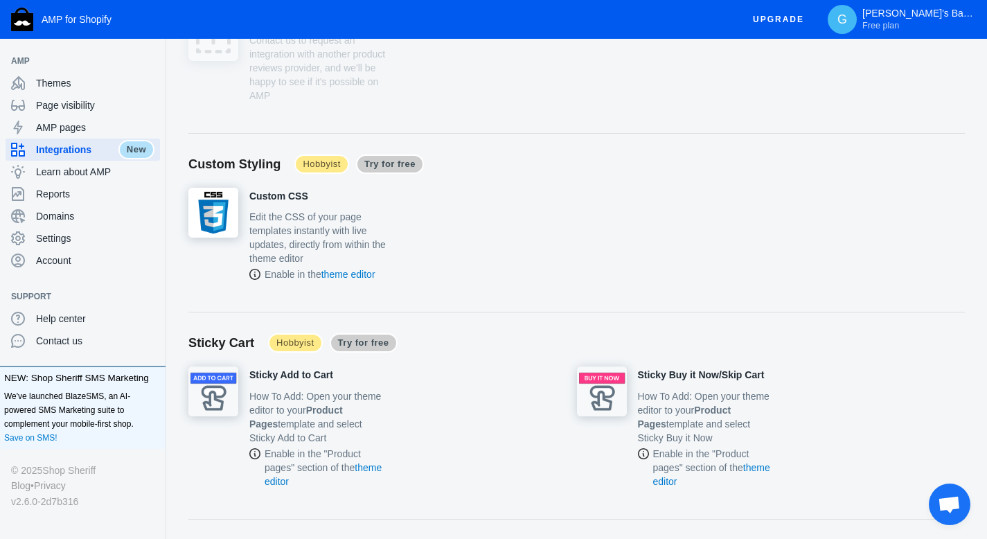
scroll to position [1663, 0]
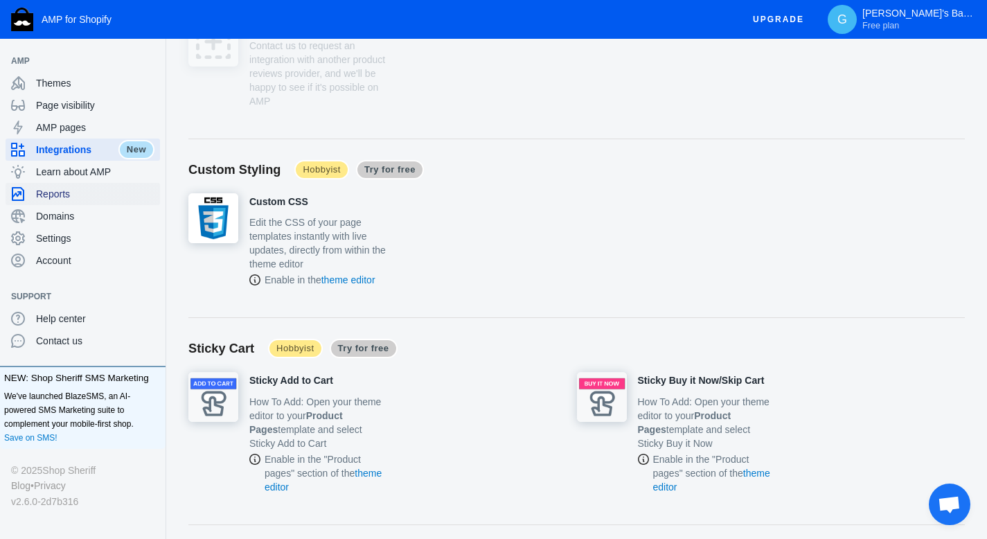
click at [100, 191] on span "Reports" at bounding box center [95, 194] width 118 height 14
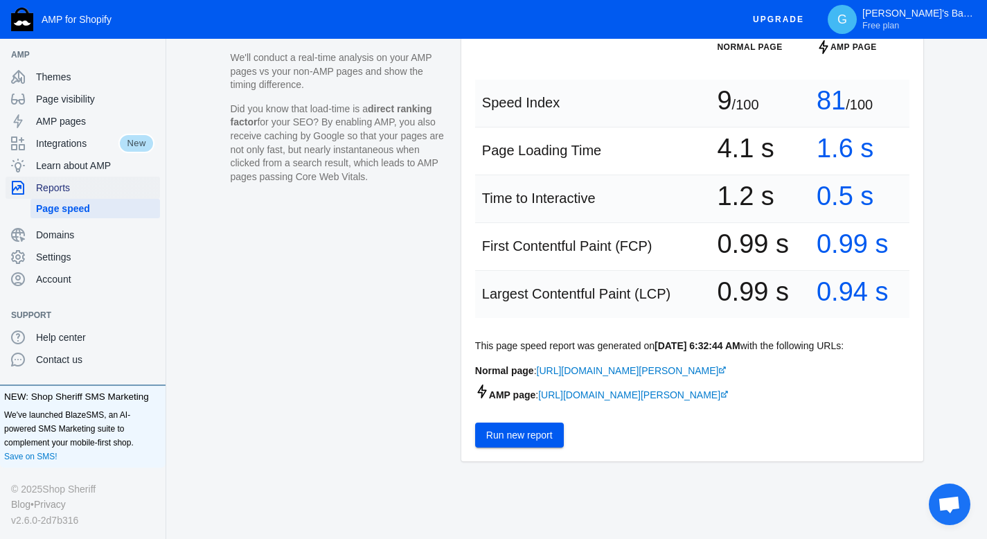
scroll to position [236, 0]
click at [489, 441] on span "Run new report" at bounding box center [519, 435] width 67 height 11
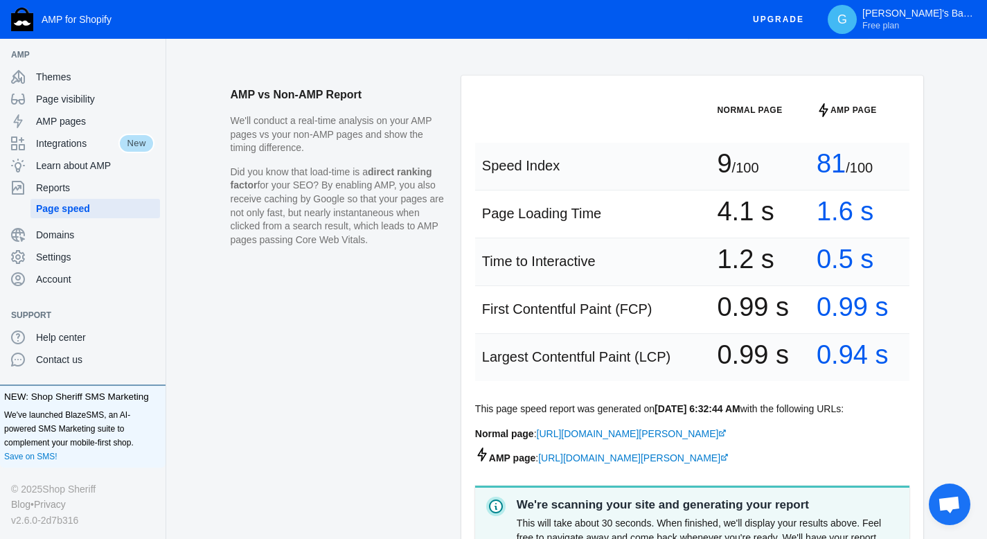
scroll to position [154, 0]
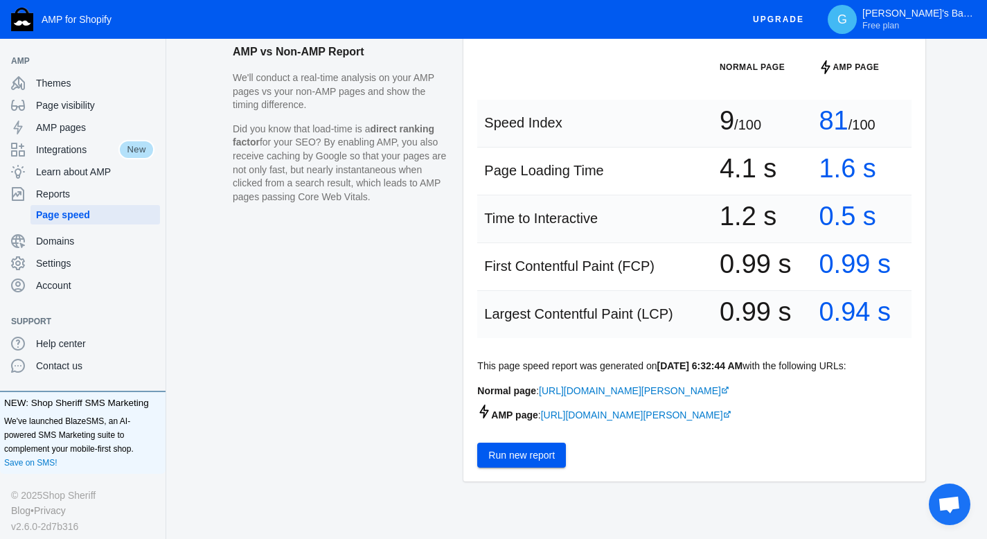
scroll to position [222, 0]
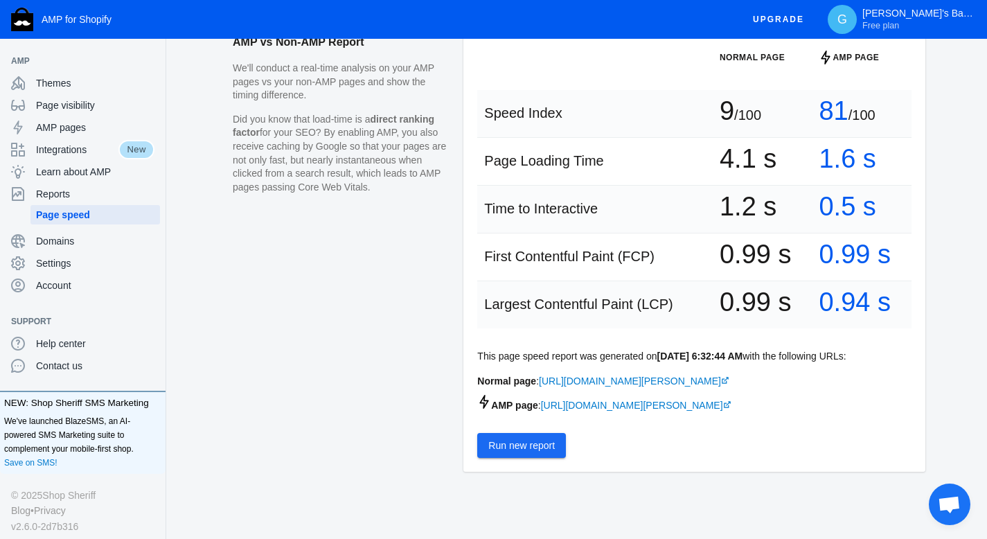
click at [498, 458] on button "Run new report" at bounding box center [521, 445] width 89 height 25
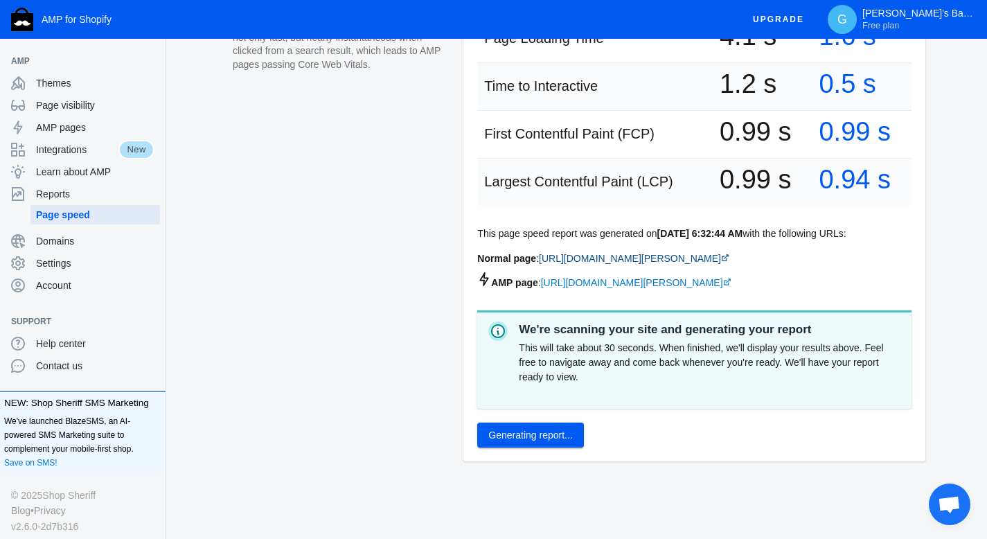
scroll to position [376, 0]
click at [532, 423] on button "Generating report..." at bounding box center [530, 435] width 106 height 25
click at [527, 437] on span "Generating report..." at bounding box center [531, 435] width 84 height 11
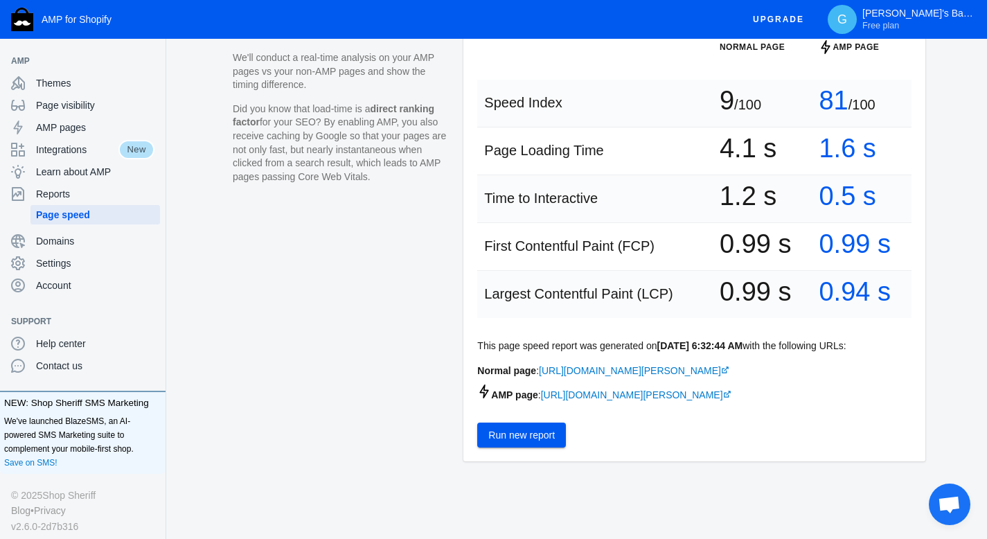
scroll to position [263, 0]
click at [80, 78] on span "Themes" at bounding box center [95, 83] width 118 height 14
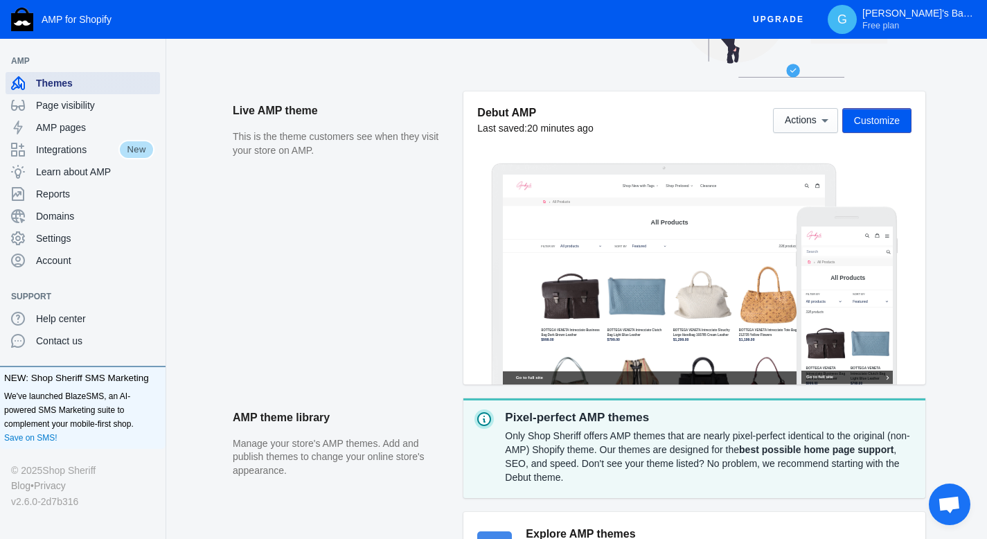
scroll to position [166, 0]
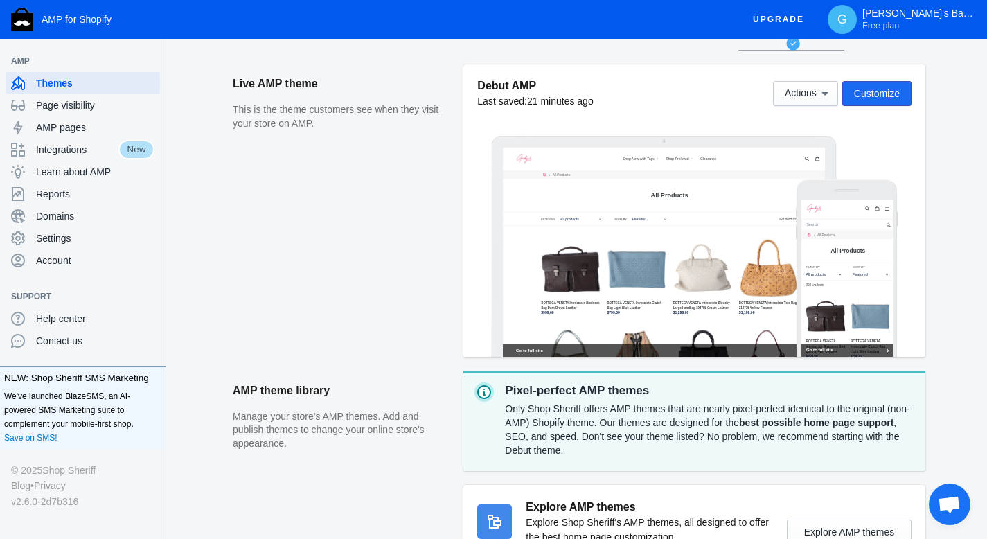
click at [902, 87] on button "Customize" at bounding box center [877, 93] width 69 height 25
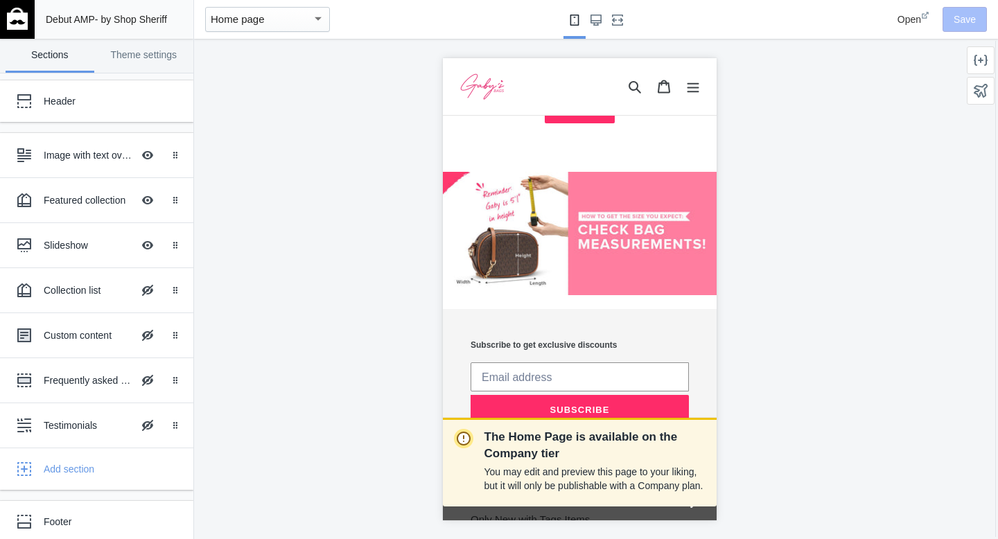
scroll to position [1017, 0]
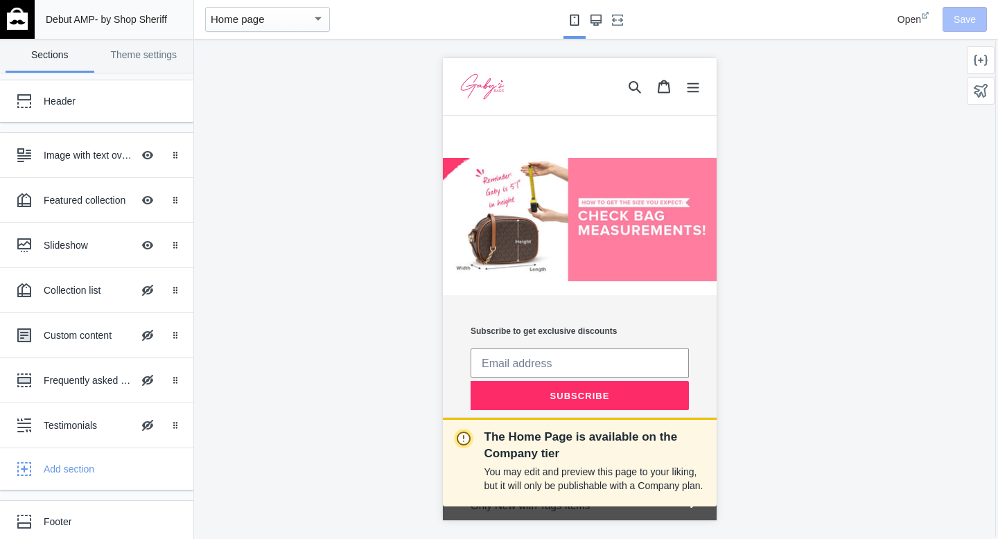
click at [600, 28] on button "Large screen" at bounding box center [596, 19] width 22 height 39
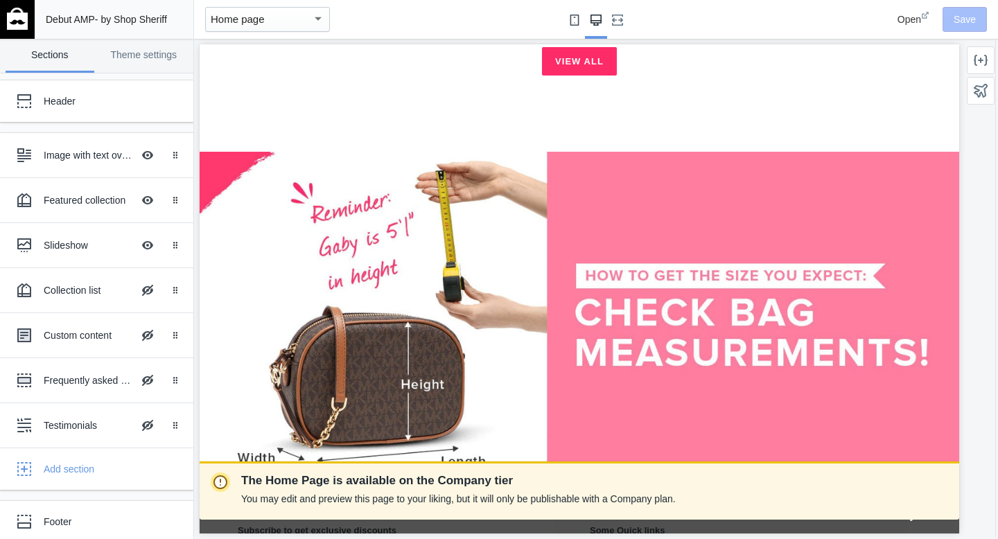
click at [574, 21] on use "Small screen" at bounding box center [574, 20] width 9 height 11
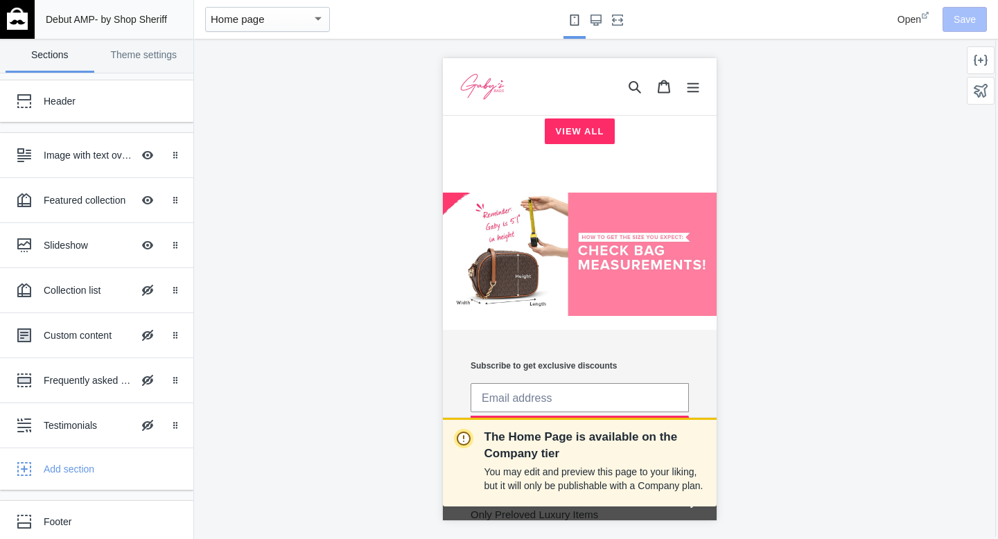
scroll to position [764, 0]
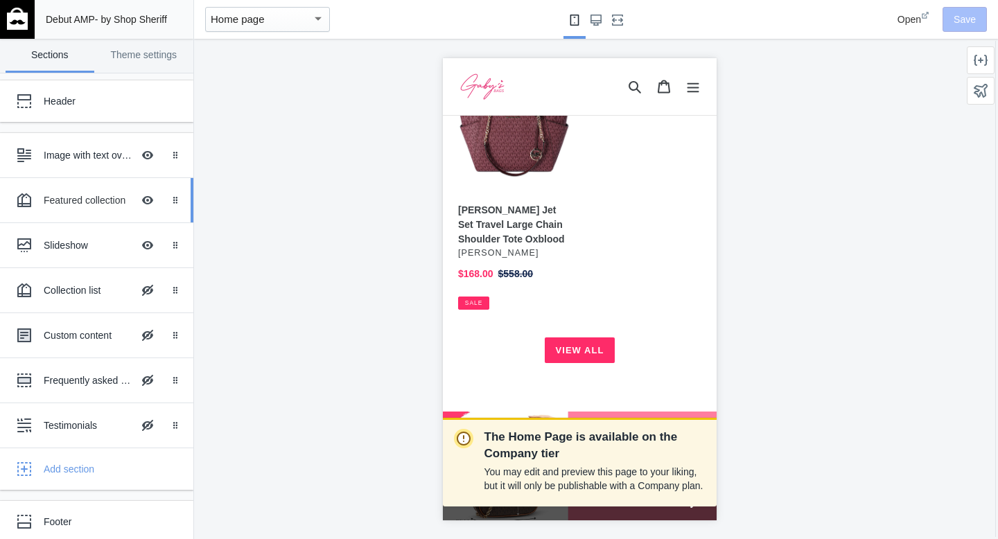
click at [81, 203] on div "Featured collection" at bounding box center [88, 200] width 89 height 14
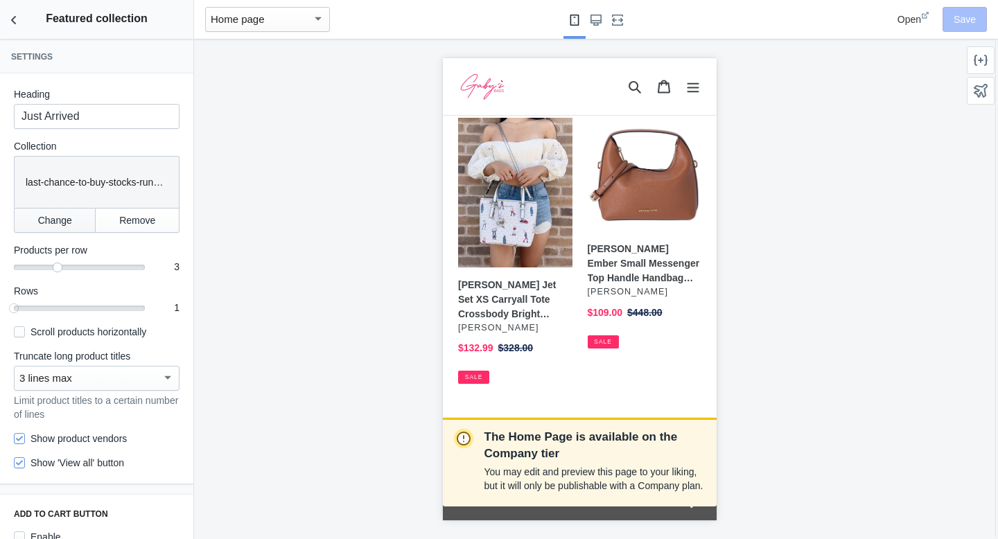
scroll to position [434, 0]
click at [10, 15] on icon "Back to sections" at bounding box center [14, 20] width 14 height 14
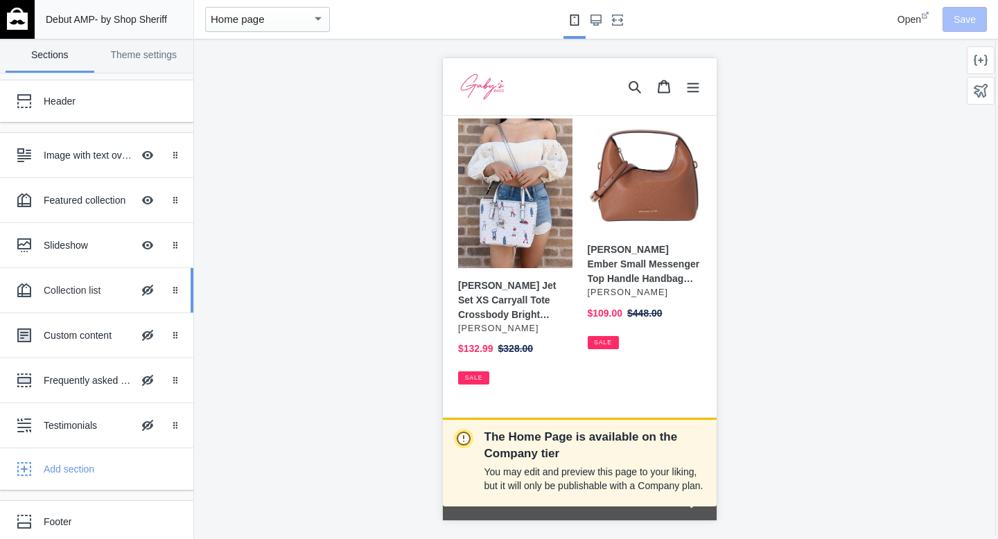
click at [92, 299] on div "Collection list Hide Image with text overlay" at bounding box center [86, 290] width 152 height 30
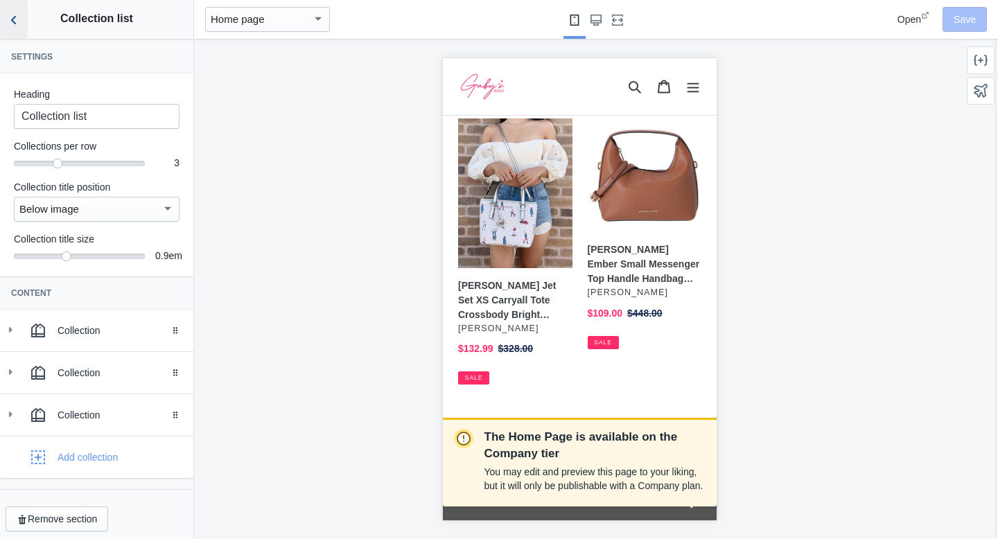
click at [16, 20] on icon "Back to sections" at bounding box center [14, 20] width 14 height 14
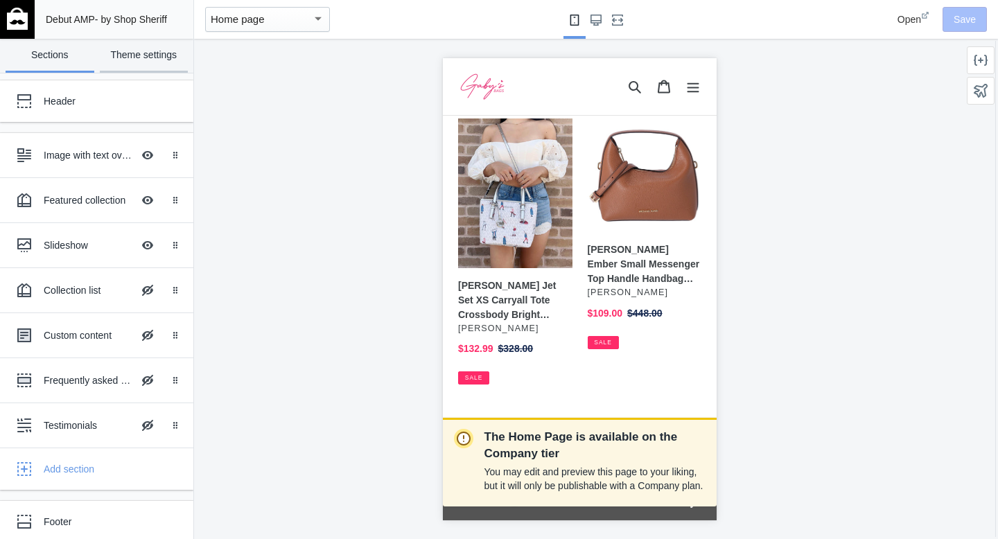
click at [132, 52] on link "Theme settings" at bounding box center [144, 56] width 89 height 34
